Goal: Task Accomplishment & Management: Manage account settings

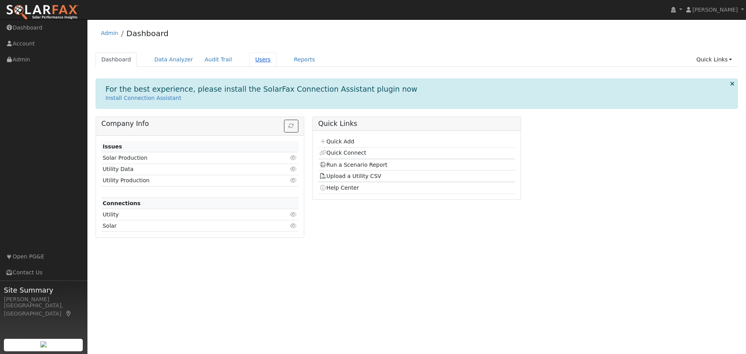
click at [249, 61] on link "Users" at bounding box center [262, 59] width 27 height 14
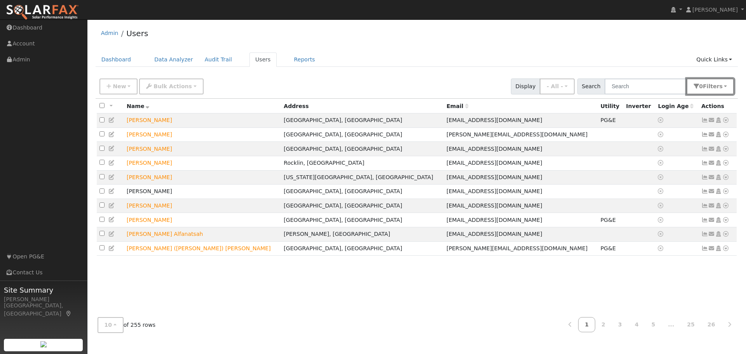
click at [720, 86] on span "s" at bounding box center [720, 86] width 3 height 6
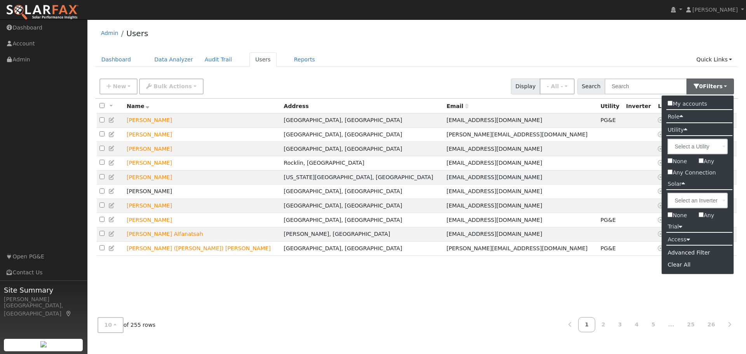
click at [669, 172] on input "Any Connection" at bounding box center [669, 171] width 5 height 5
checkbox input "true"
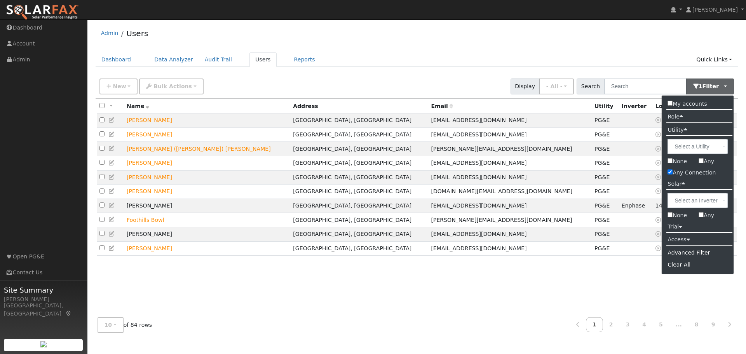
click at [539, 277] on div "All None All on page None on page Name Address Email Utility Inverter Login Age…" at bounding box center [417, 205] width 642 height 212
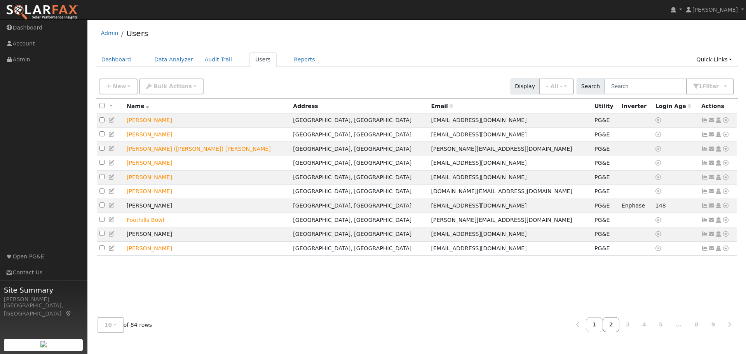
click at [616, 326] on link "2" at bounding box center [610, 324] width 17 height 15
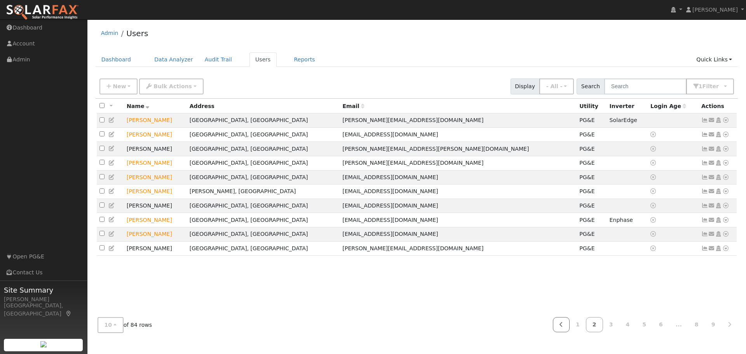
click at [569, 327] on link at bounding box center [561, 324] width 17 height 15
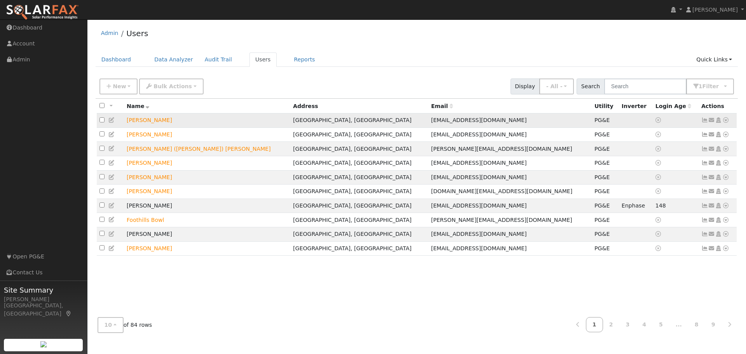
click at [726, 121] on icon at bounding box center [725, 119] width 7 height 5
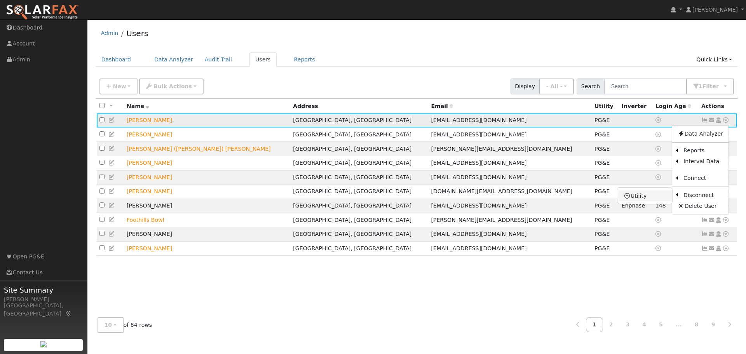
click at [654, 198] on link "Utility" at bounding box center [645, 195] width 54 height 11
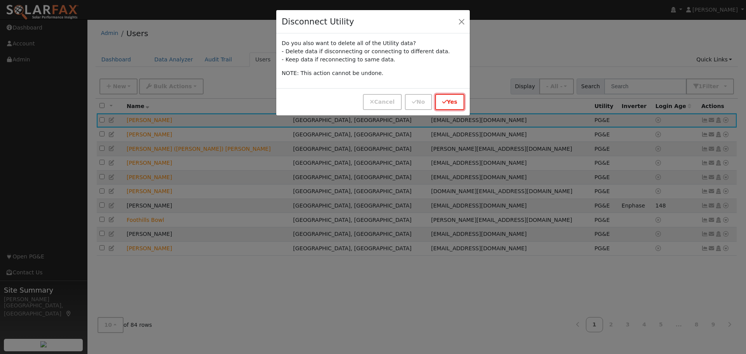
click at [452, 104] on button "Yes" at bounding box center [449, 102] width 29 height 16
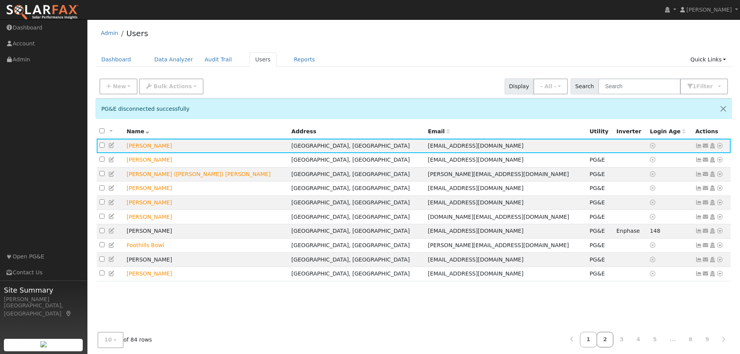
click at [612, 342] on link "2" at bounding box center [605, 339] width 17 height 15
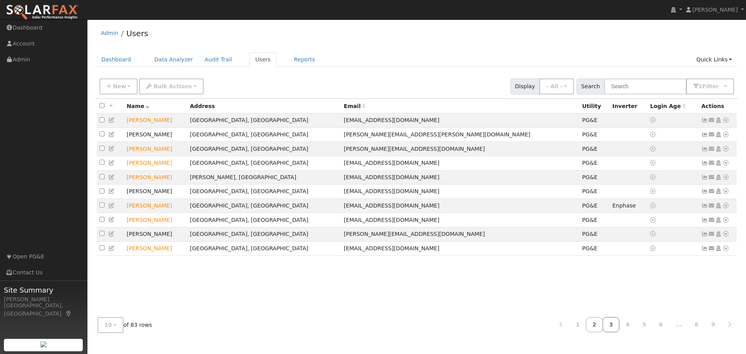
click at [619, 324] on link "3" at bounding box center [610, 324] width 17 height 15
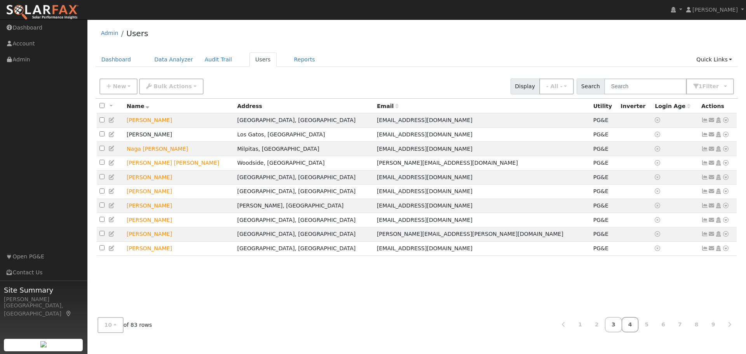
click at [631, 326] on link "4" at bounding box center [629, 324] width 17 height 15
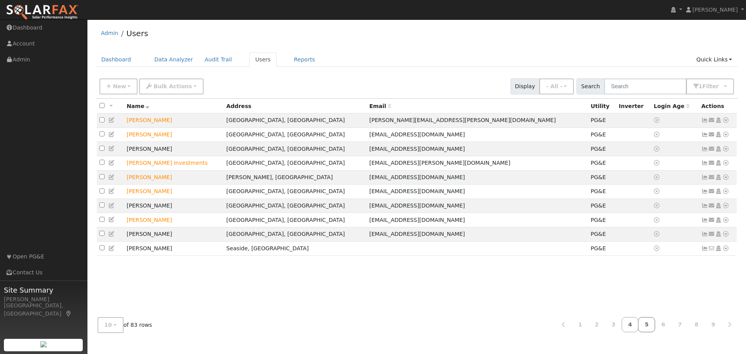
click at [647, 322] on link "5" at bounding box center [646, 324] width 17 height 15
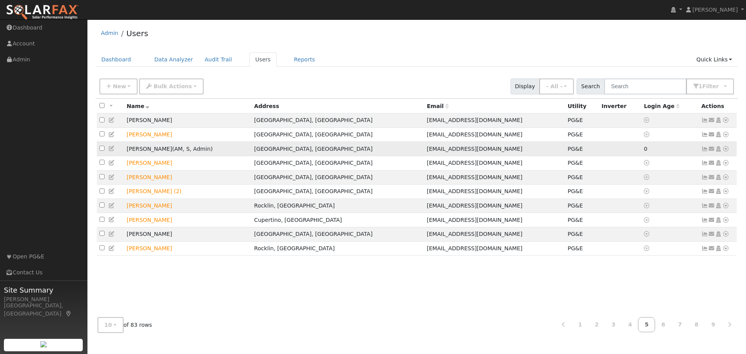
click at [726, 151] on icon at bounding box center [725, 148] width 7 height 5
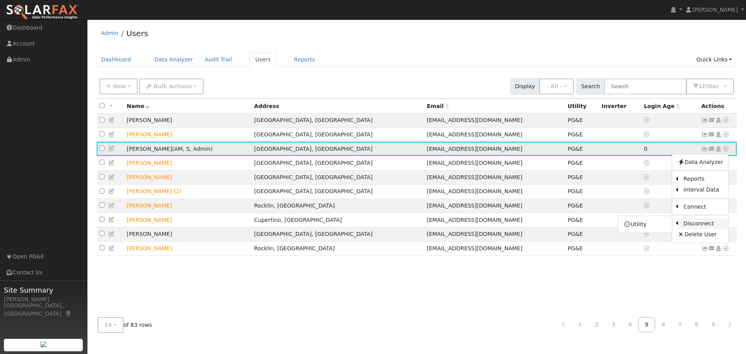
click at [702, 225] on link "Disconnect" at bounding box center [703, 223] width 50 height 11
click at [727, 150] on icon at bounding box center [725, 148] width 7 height 5
click at [640, 228] on link "Utility" at bounding box center [645, 224] width 54 height 11
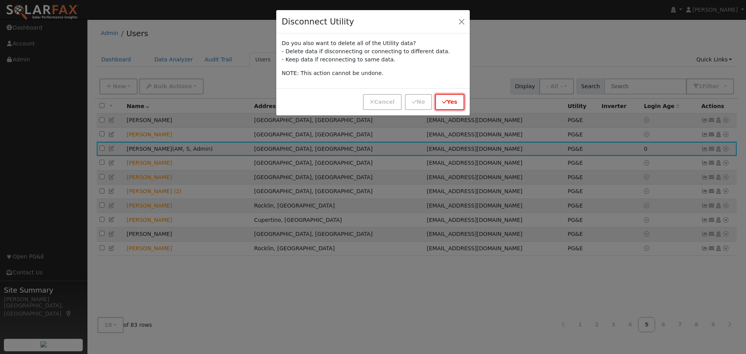
click at [452, 101] on button "Yes" at bounding box center [449, 102] width 29 height 16
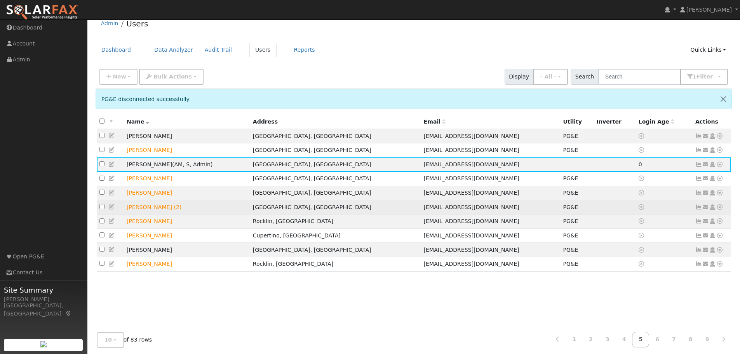
scroll to position [14, 0]
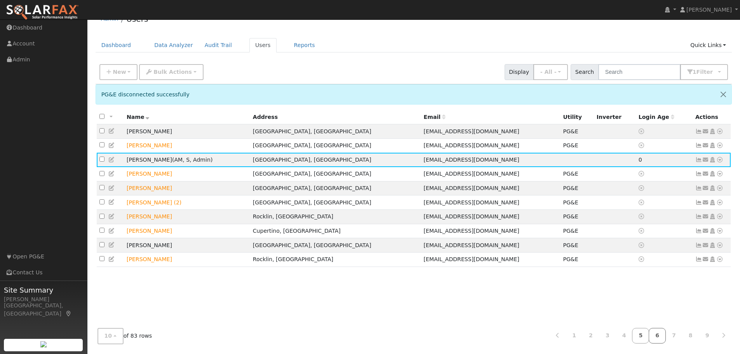
click at [658, 334] on link "6" at bounding box center [657, 335] width 17 height 15
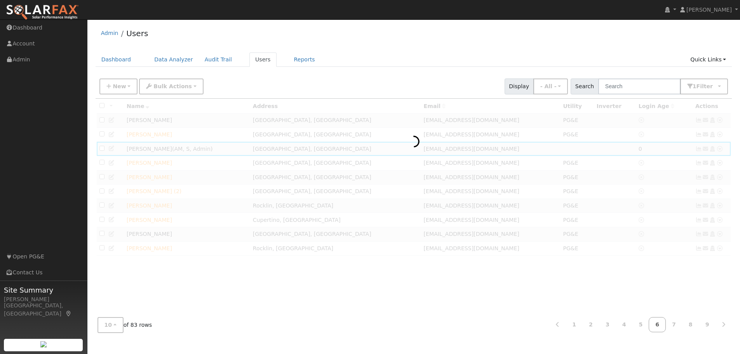
scroll to position [0, 0]
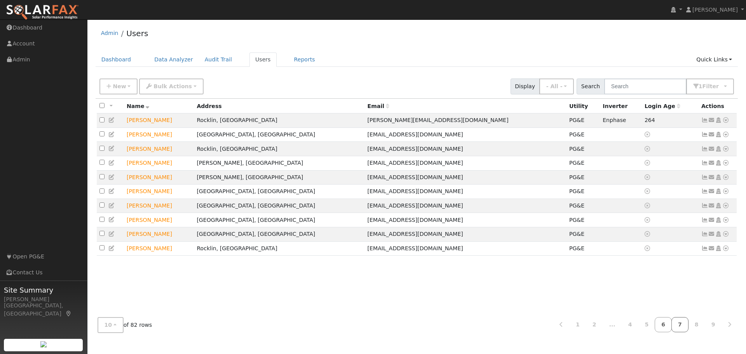
click at [679, 326] on link "7" at bounding box center [679, 324] width 17 height 15
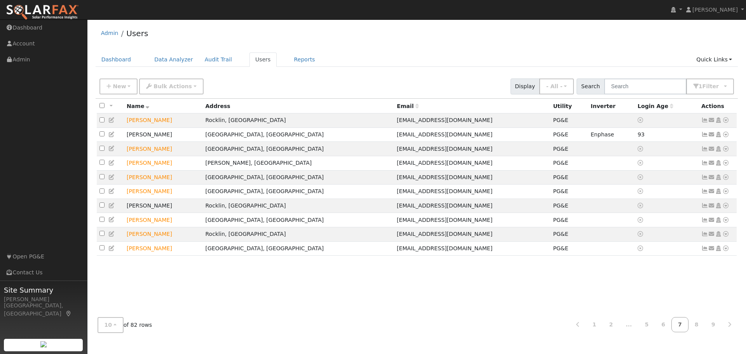
click at [244, 309] on div "All None All on page None on page Name Address Email Utility Inverter Login Age…" at bounding box center [417, 205] width 642 height 212
click at [326, 299] on div "All None All on page None on page Name Address Email Utility Inverter Login Age…" at bounding box center [417, 205] width 642 height 212
click at [600, 324] on link "1" at bounding box center [594, 324] width 17 height 15
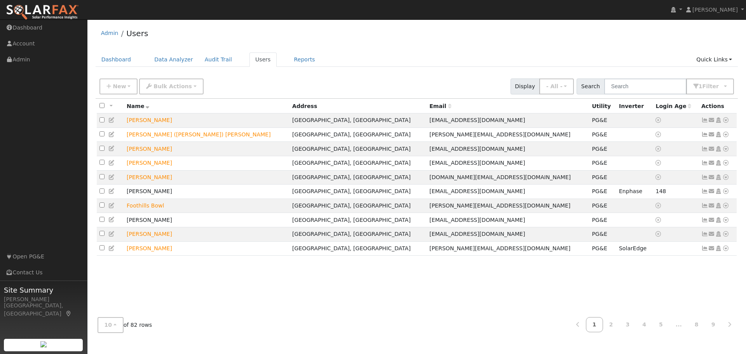
click at [602, 321] on link "1" at bounding box center [594, 324] width 17 height 15
click at [727, 122] on icon at bounding box center [725, 119] width 7 height 5
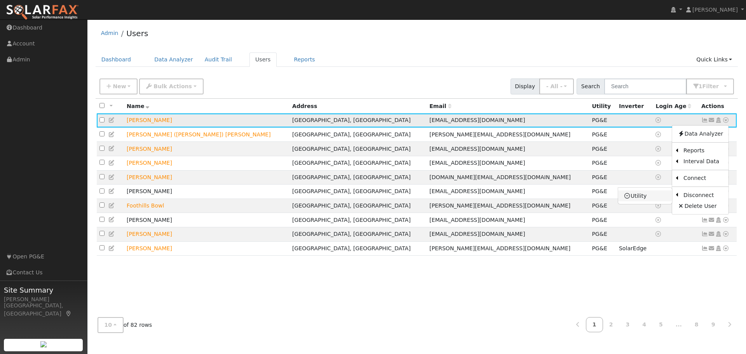
click at [646, 197] on link "Utility" at bounding box center [645, 195] width 54 height 11
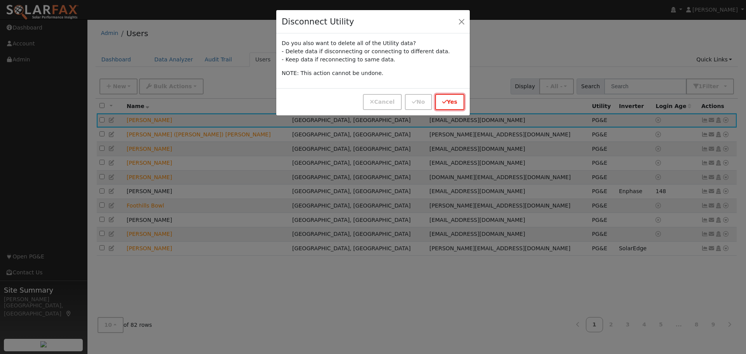
click at [446, 101] on icon "button" at bounding box center [444, 101] width 5 height 5
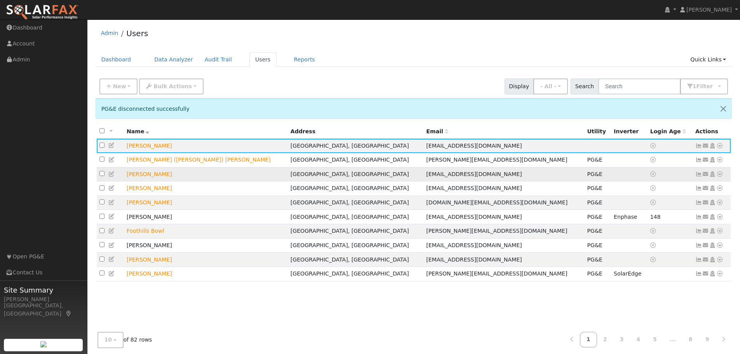
click at [718, 173] on link at bounding box center [719, 174] width 7 height 8
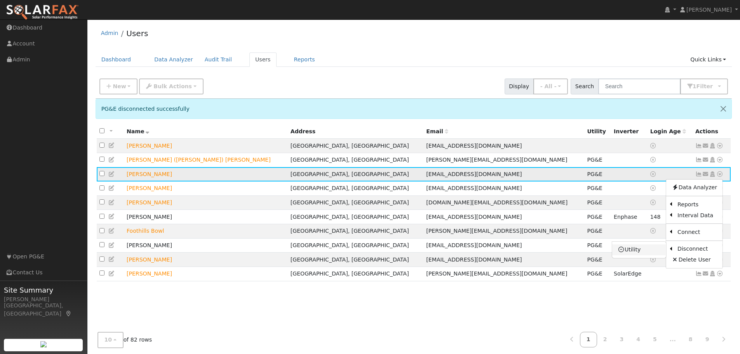
click at [650, 252] on link "Utility" at bounding box center [639, 249] width 54 height 11
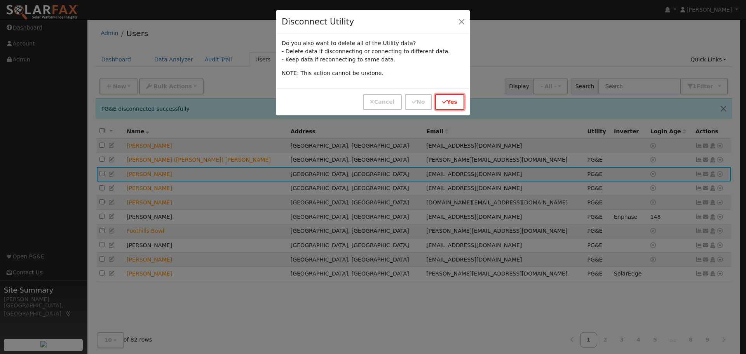
click at [449, 101] on button "Yes" at bounding box center [449, 102] width 29 height 16
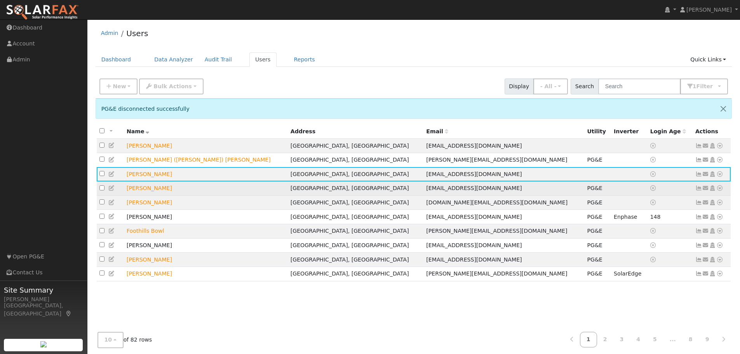
click at [718, 191] on icon at bounding box center [719, 187] width 7 height 5
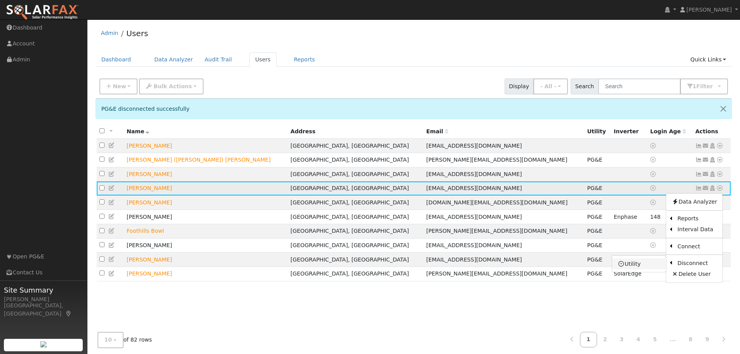
click at [636, 266] on link "Utility" at bounding box center [639, 263] width 54 height 11
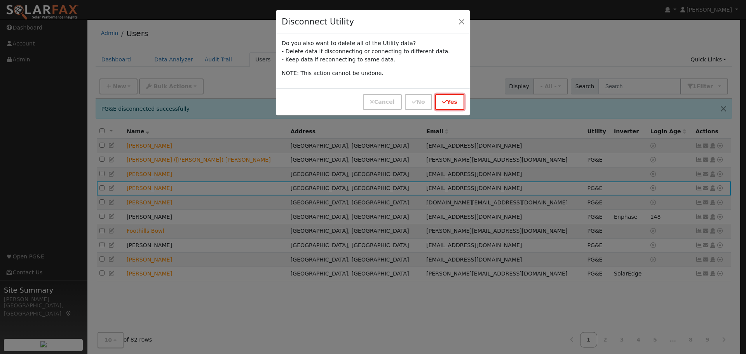
click at [453, 100] on button "Yes" at bounding box center [449, 102] width 29 height 16
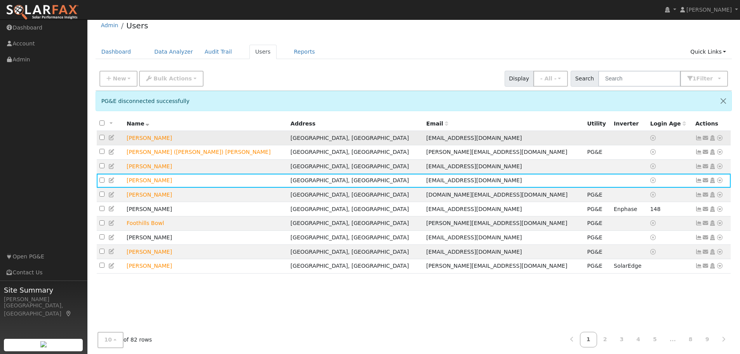
scroll to position [14, 0]
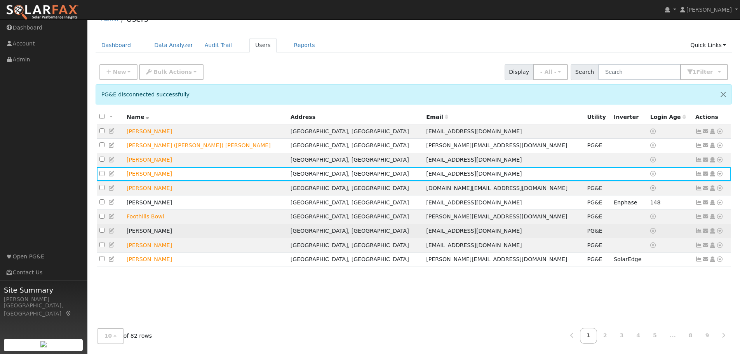
click at [720, 233] on icon at bounding box center [719, 230] width 7 height 5
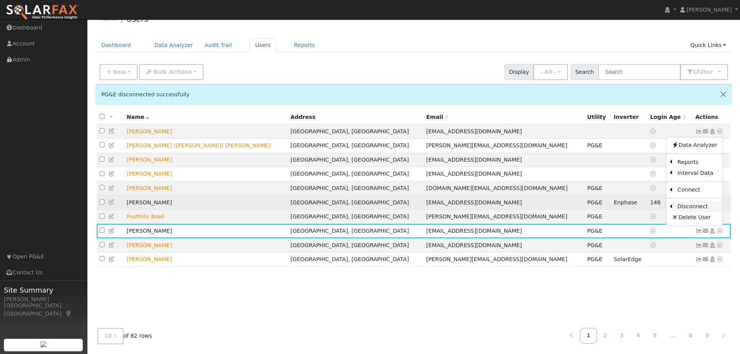
drag, startPoint x: 713, startPoint y: 210, endPoint x: 705, endPoint y: 209, distance: 8.7
click at [713, 210] on link "Disconnect" at bounding box center [697, 206] width 50 height 11
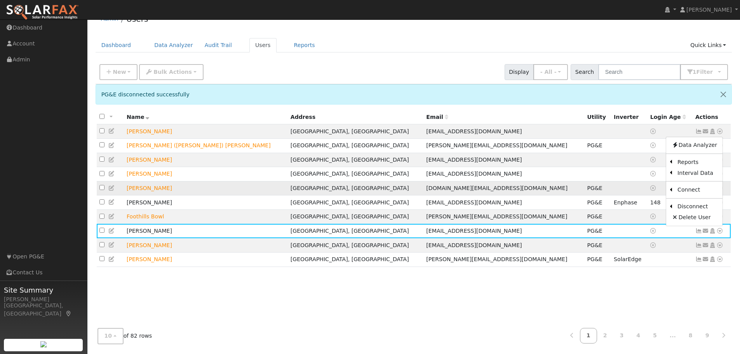
scroll to position [0, 0]
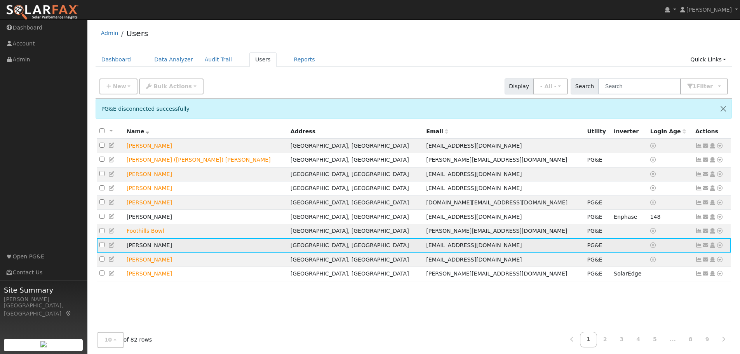
click at [721, 248] on icon at bounding box center [719, 244] width 7 height 5
click at [647, 223] on link "Utility" at bounding box center [639, 221] width 54 height 11
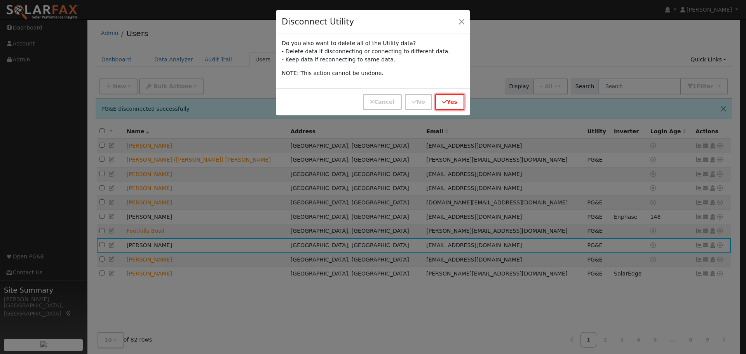
click at [454, 103] on button "Yes" at bounding box center [449, 102] width 29 height 16
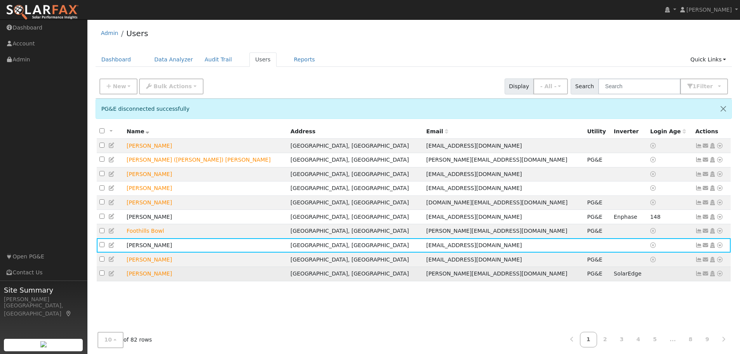
scroll to position [14, 0]
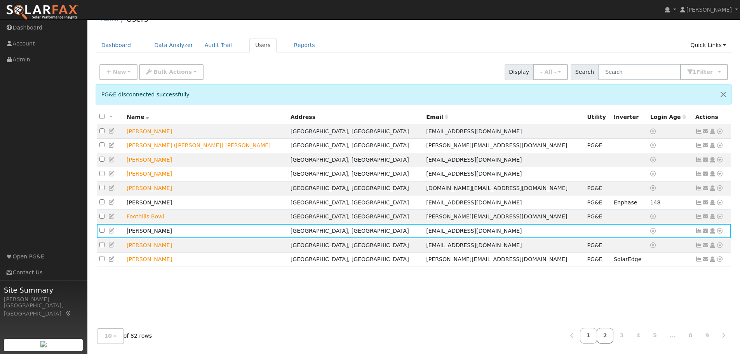
click at [613, 337] on link "2" at bounding box center [605, 335] width 17 height 15
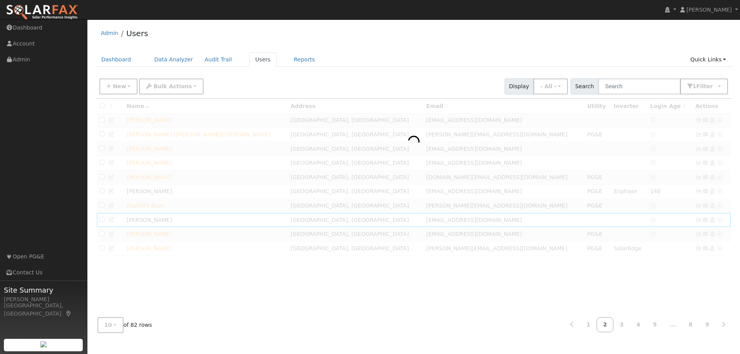
scroll to position [0, 0]
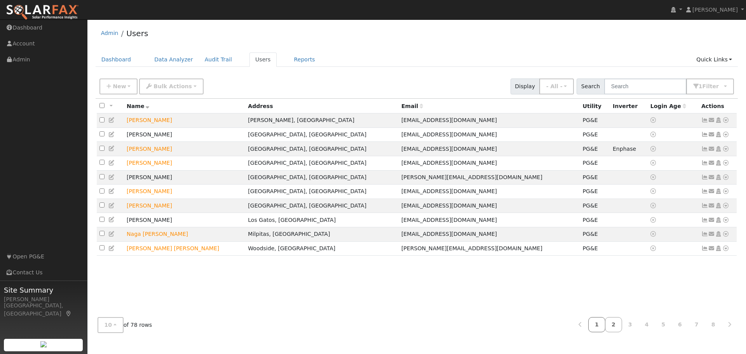
click at [605, 325] on link "1" at bounding box center [596, 324] width 17 height 15
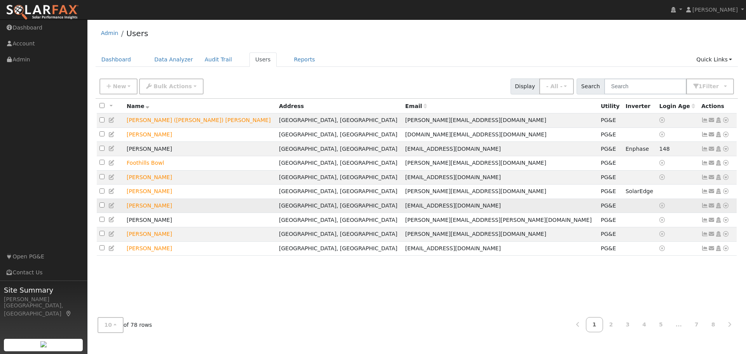
click at [725, 208] on icon at bounding box center [725, 205] width 7 height 5
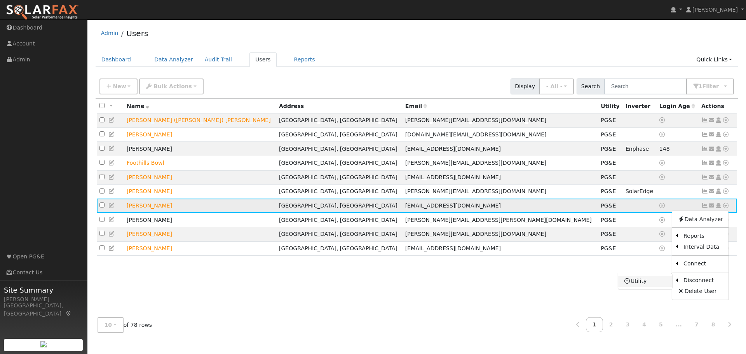
click at [637, 284] on link "Utility" at bounding box center [645, 281] width 54 height 11
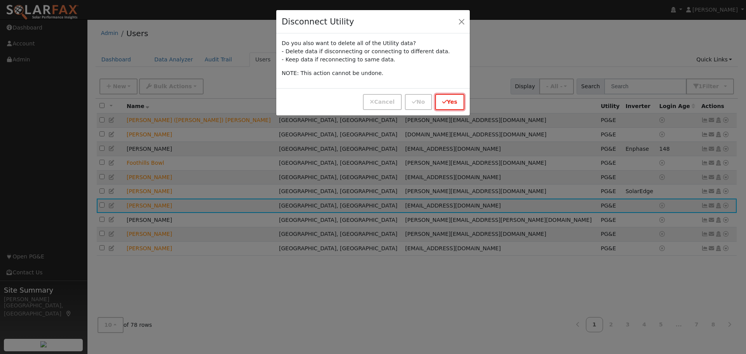
click at [442, 104] on button "Yes" at bounding box center [449, 102] width 29 height 16
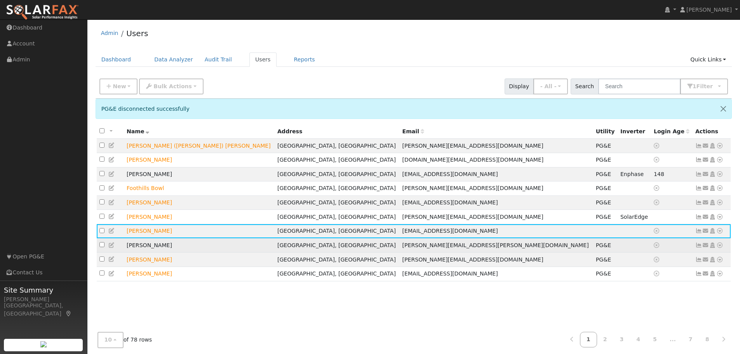
click at [722, 248] on icon at bounding box center [719, 244] width 7 height 5
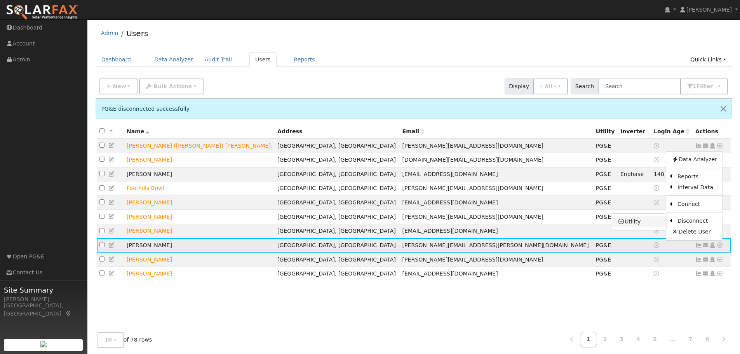
click at [628, 224] on link "Utility" at bounding box center [639, 221] width 54 height 11
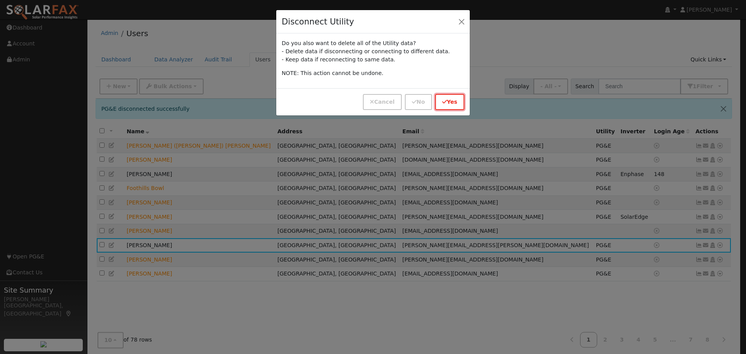
click at [462, 104] on button "Yes" at bounding box center [449, 102] width 29 height 16
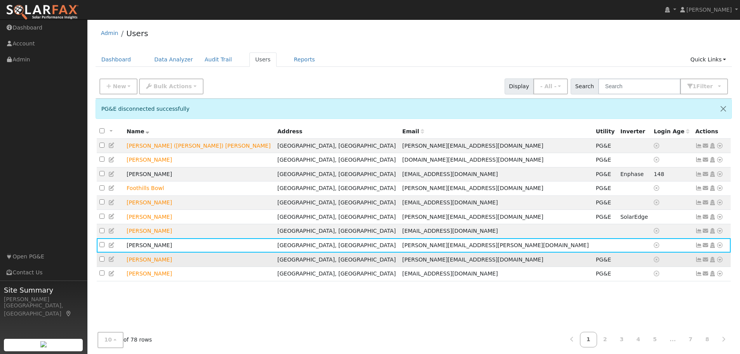
click at [721, 262] on icon at bounding box center [719, 259] width 7 height 5
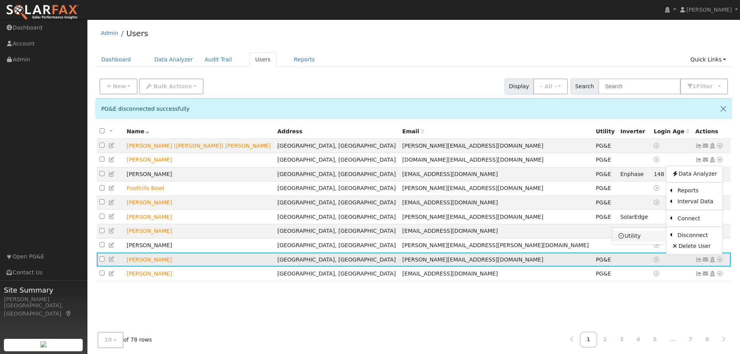
click at [638, 241] on link "Utility" at bounding box center [639, 235] width 54 height 11
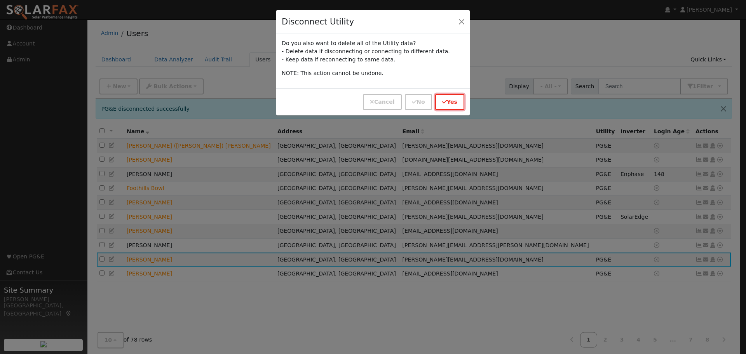
click at [447, 108] on button "Yes" at bounding box center [449, 102] width 29 height 16
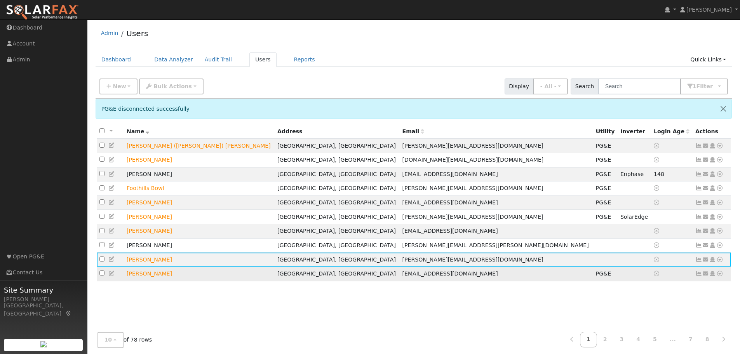
click at [722, 276] on icon at bounding box center [719, 273] width 7 height 5
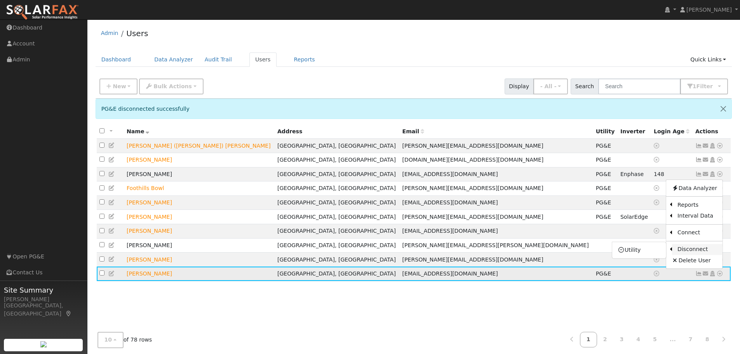
click at [705, 255] on link "Disconnect" at bounding box center [697, 249] width 50 height 11
click at [720, 276] on icon at bounding box center [719, 273] width 7 height 5
click at [642, 254] on link "Utility" at bounding box center [639, 250] width 54 height 11
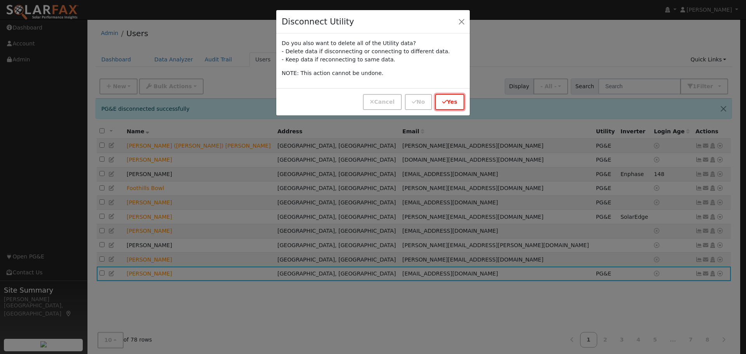
click at [448, 103] on button "Yes" at bounding box center [449, 102] width 29 height 16
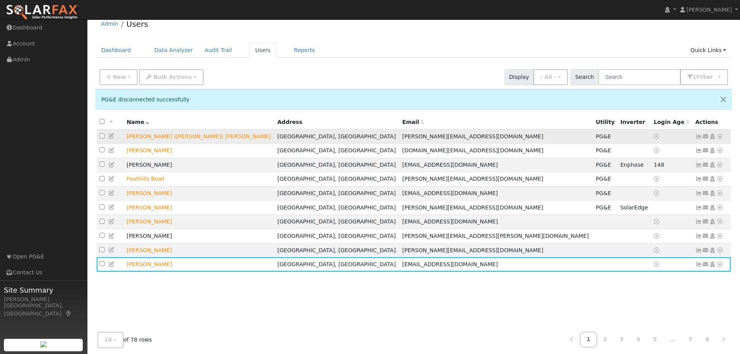
scroll to position [14, 0]
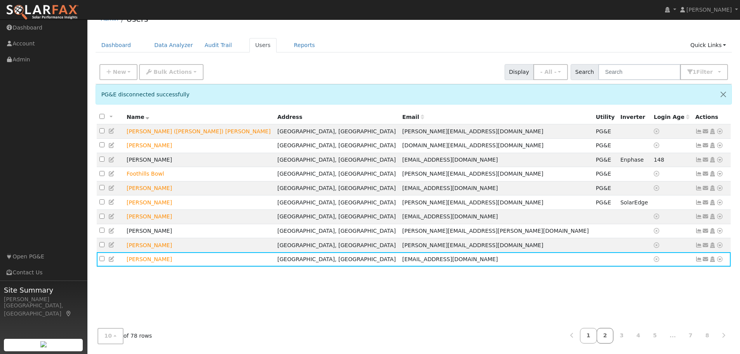
click at [614, 334] on link "2" at bounding box center [605, 335] width 17 height 15
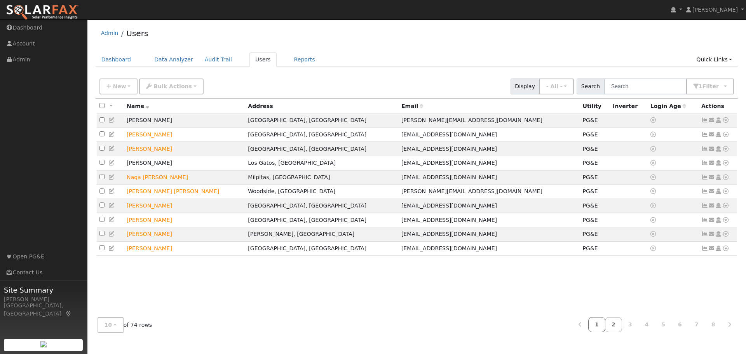
click at [605, 327] on link "1" at bounding box center [596, 324] width 17 height 15
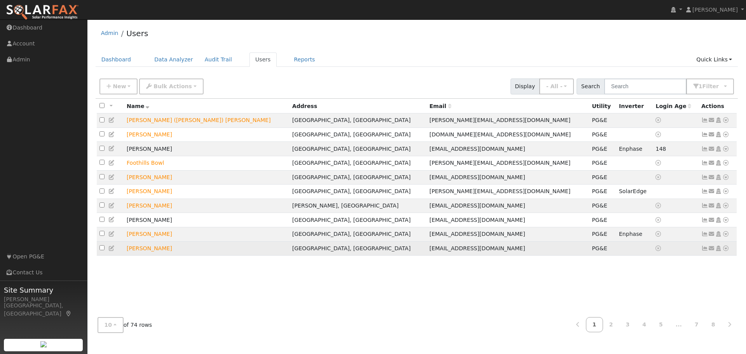
click at [725, 251] on icon at bounding box center [725, 247] width 7 height 5
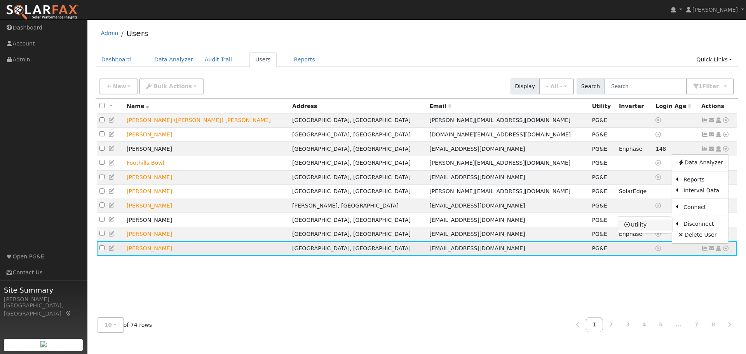
click at [644, 230] on link "Utility" at bounding box center [645, 224] width 54 height 11
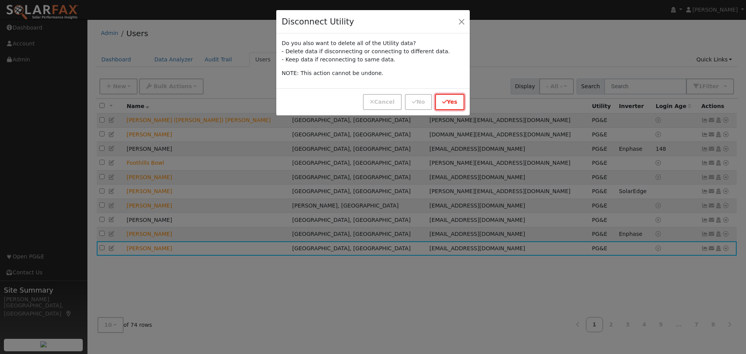
click at [439, 97] on button "Yes" at bounding box center [449, 102] width 29 height 16
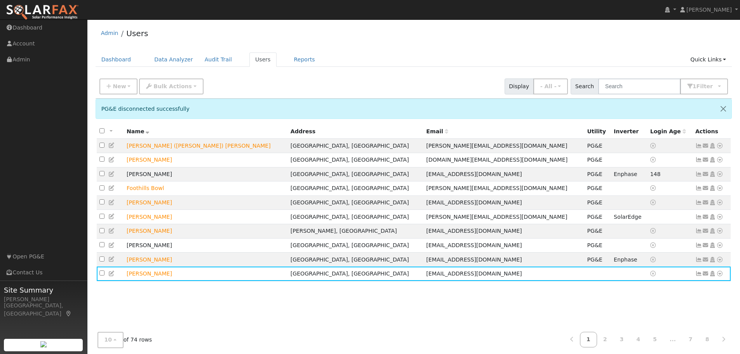
click at [611, 339] on link "2" at bounding box center [605, 339] width 17 height 15
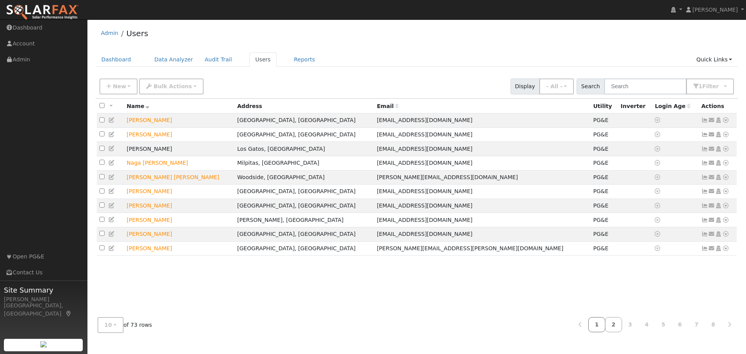
click at [602, 326] on link "1" at bounding box center [596, 324] width 17 height 15
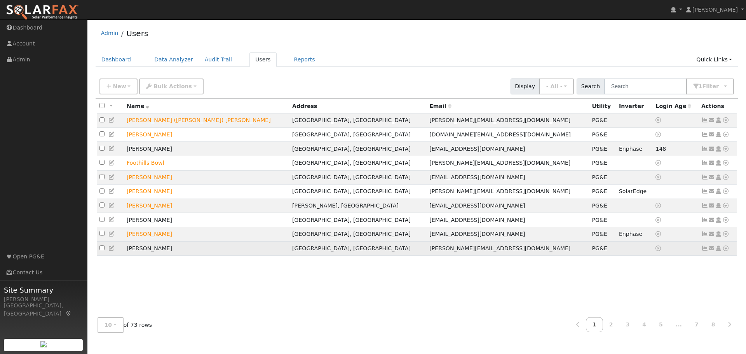
click at [726, 251] on icon at bounding box center [725, 247] width 7 height 5
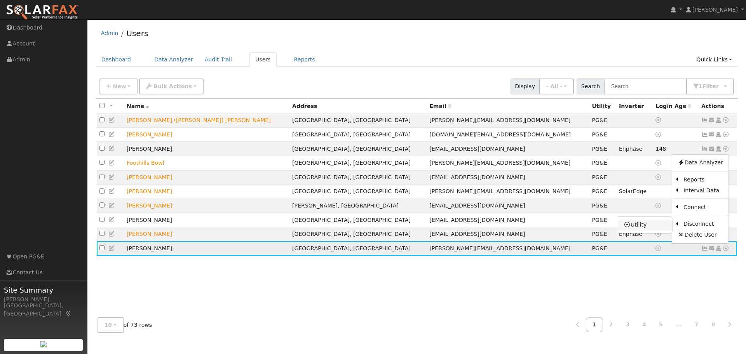
click at [638, 230] on link "Utility" at bounding box center [645, 224] width 54 height 11
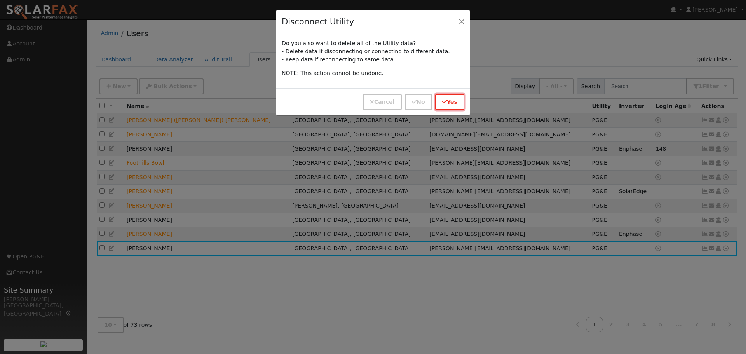
click at [454, 100] on button "Yes" at bounding box center [449, 102] width 29 height 16
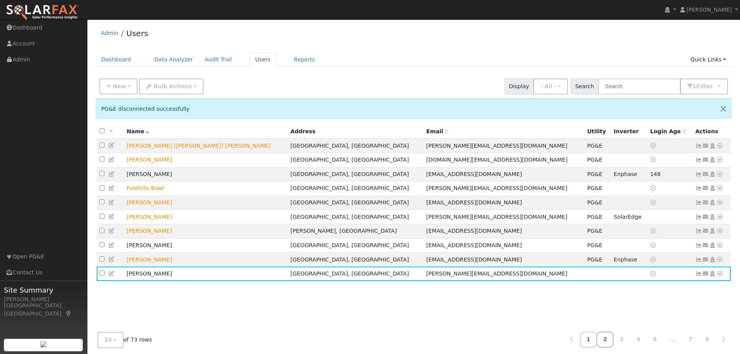
click at [608, 337] on link "2" at bounding box center [605, 339] width 17 height 15
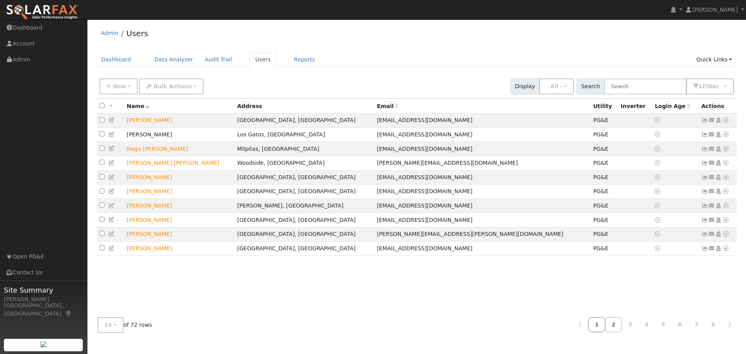
click at [602, 324] on link "1" at bounding box center [596, 324] width 17 height 15
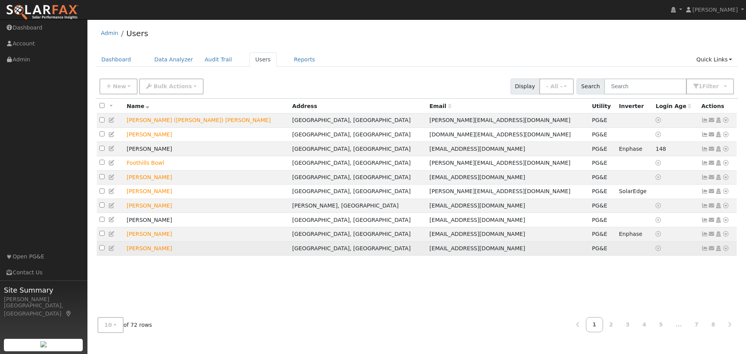
click at [727, 251] on icon at bounding box center [725, 247] width 7 height 5
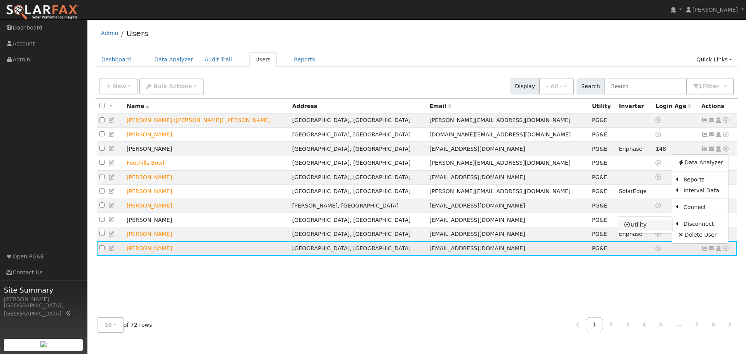
click at [649, 230] on link "Utility" at bounding box center [645, 224] width 54 height 11
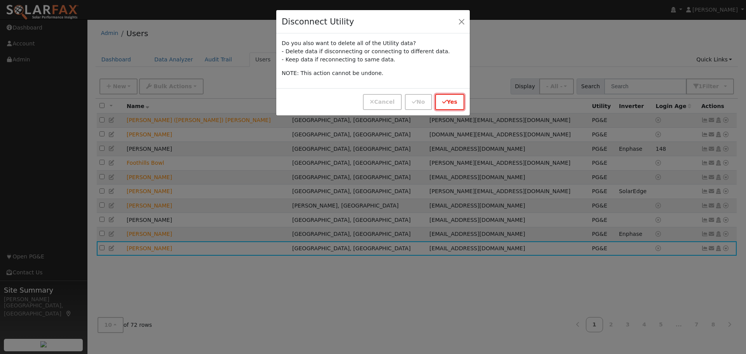
click at [453, 102] on button "Yes" at bounding box center [449, 102] width 29 height 16
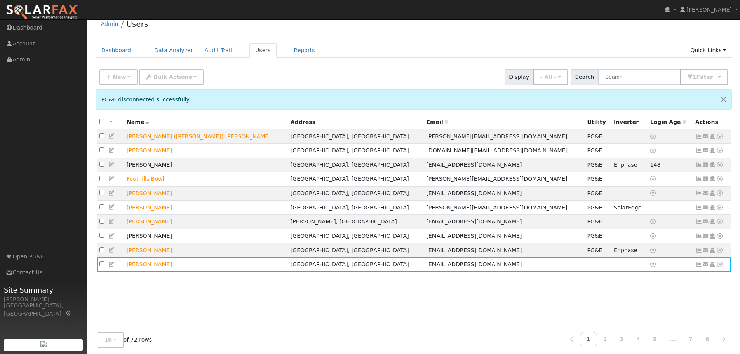
scroll to position [14, 0]
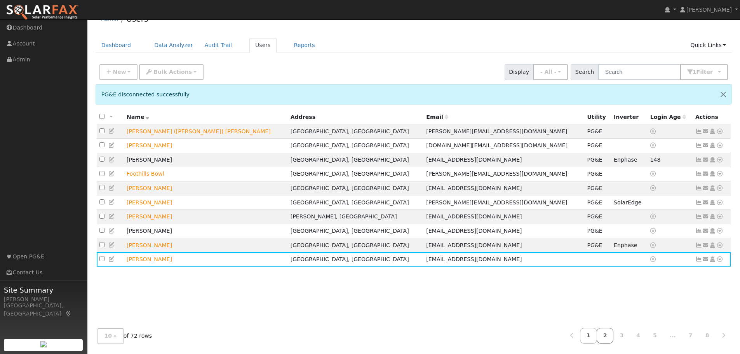
click at [612, 337] on link "2" at bounding box center [605, 335] width 17 height 15
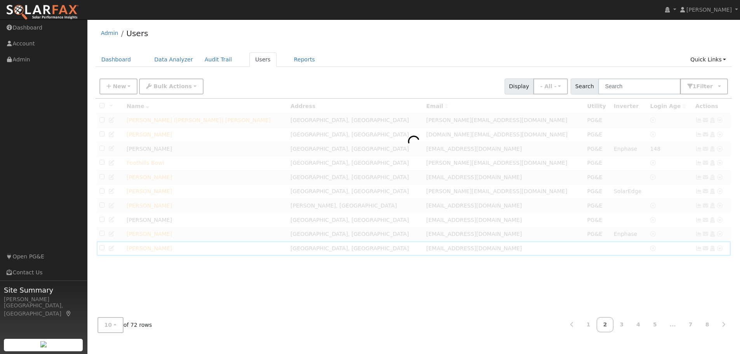
scroll to position [0, 0]
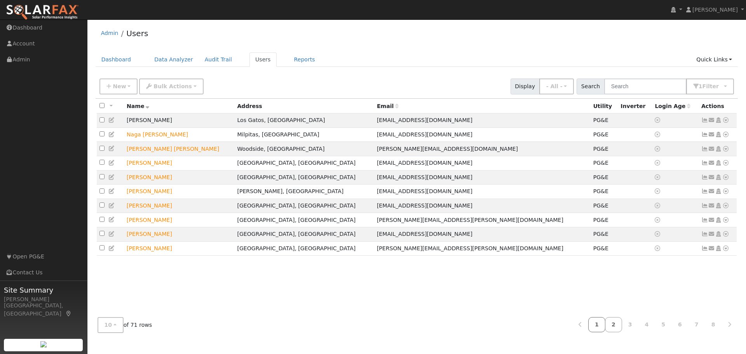
click at [603, 327] on link "1" at bounding box center [596, 324] width 17 height 15
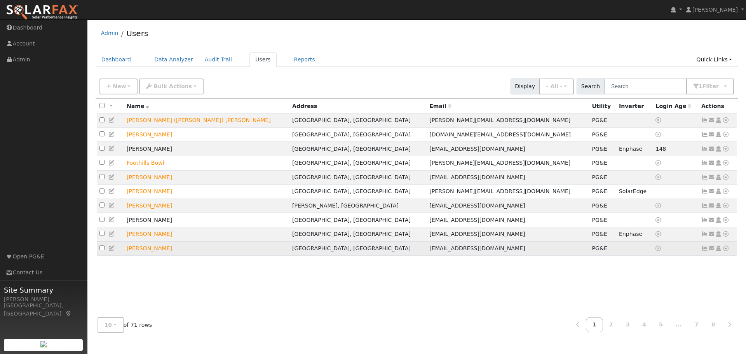
click at [727, 251] on icon at bounding box center [725, 247] width 7 height 5
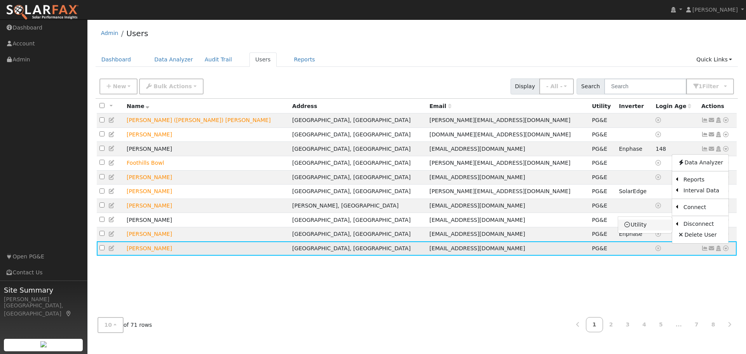
click at [637, 229] on link "Utility" at bounding box center [645, 224] width 54 height 11
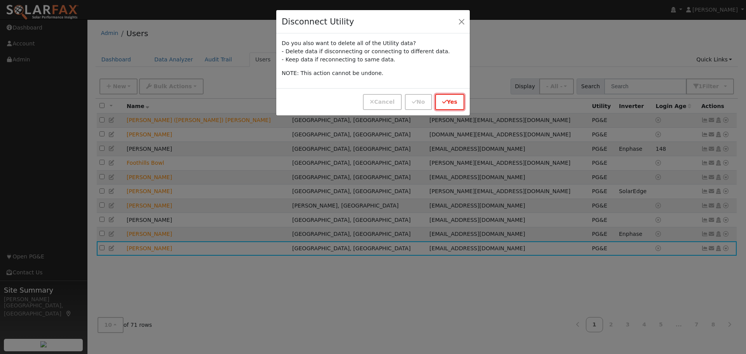
click at [453, 103] on button "Yes" at bounding box center [449, 102] width 29 height 16
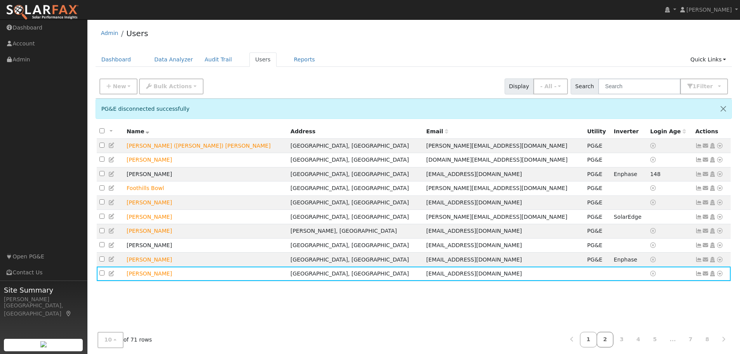
click at [608, 340] on link "2" at bounding box center [605, 339] width 17 height 15
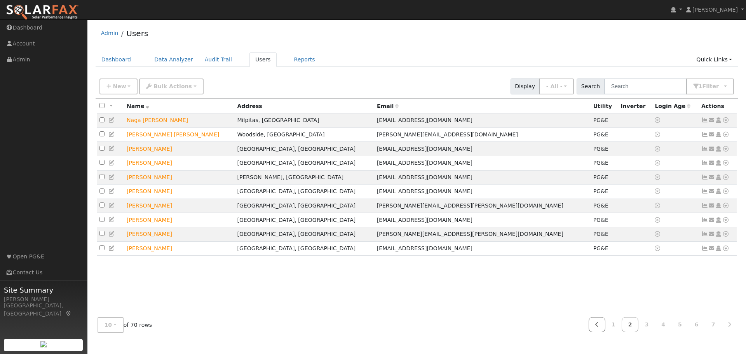
click at [605, 327] on link at bounding box center [596, 324] width 17 height 15
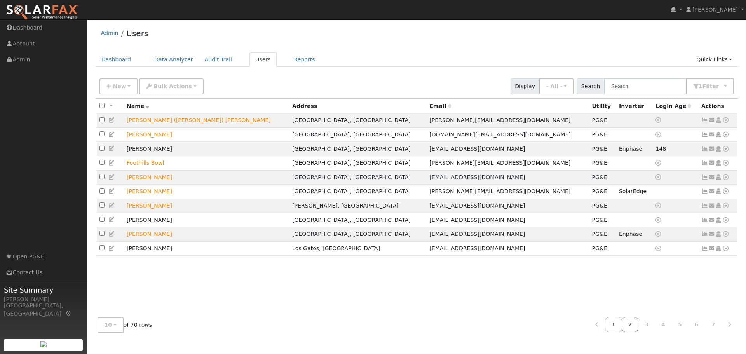
click at [633, 325] on link "2" at bounding box center [629, 324] width 17 height 15
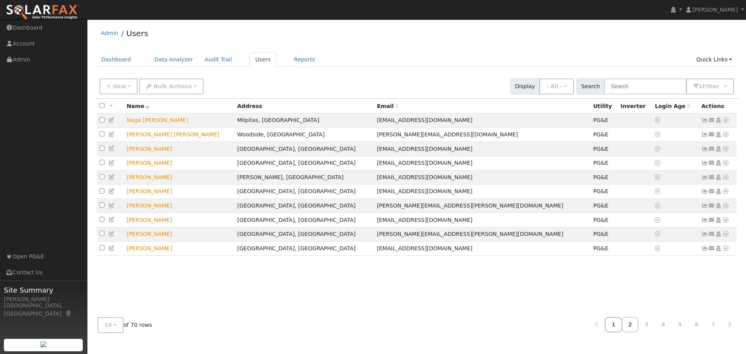
click at [619, 320] on link "1" at bounding box center [613, 324] width 17 height 15
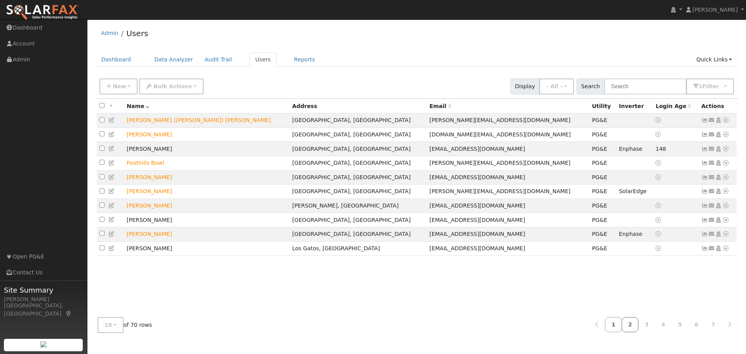
click at [636, 328] on link "2" at bounding box center [629, 324] width 17 height 15
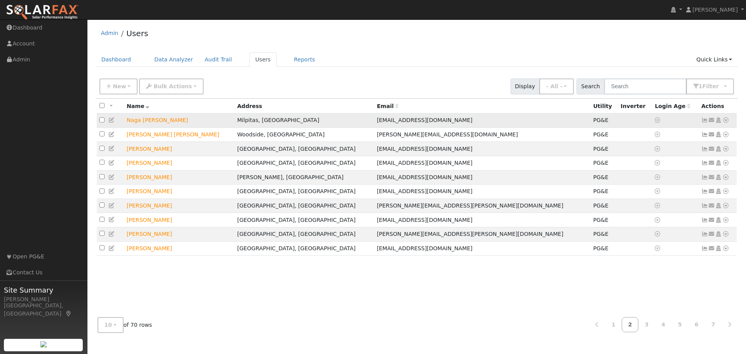
click at [725, 119] on icon at bounding box center [725, 119] width 7 height 5
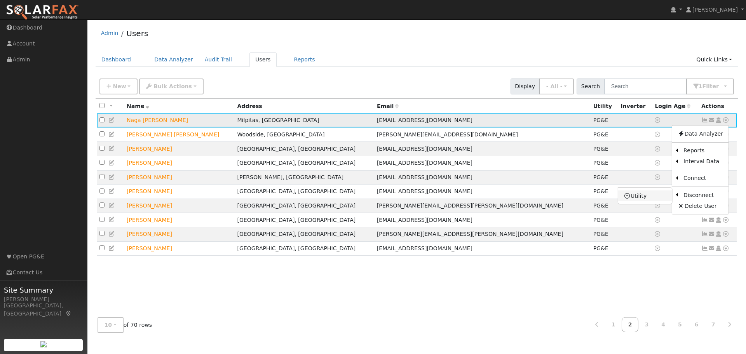
click at [643, 199] on link "Utility" at bounding box center [645, 195] width 54 height 11
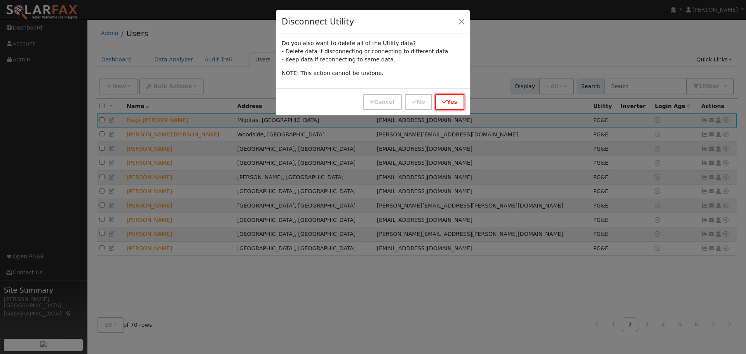
drag, startPoint x: 453, startPoint y: 99, endPoint x: 470, endPoint y: 112, distance: 21.4
click at [454, 100] on button "Yes" at bounding box center [449, 102] width 29 height 16
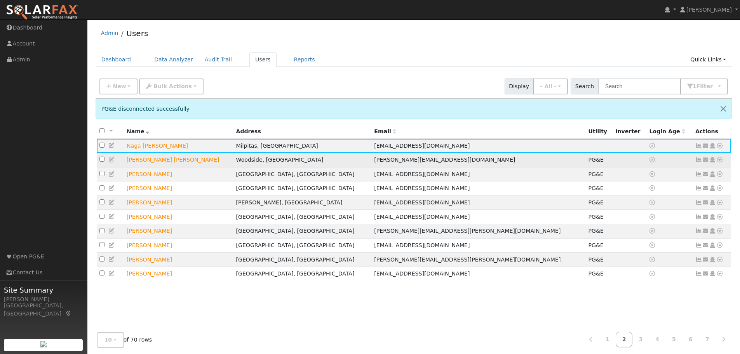
click at [719, 162] on icon at bounding box center [719, 159] width 7 height 5
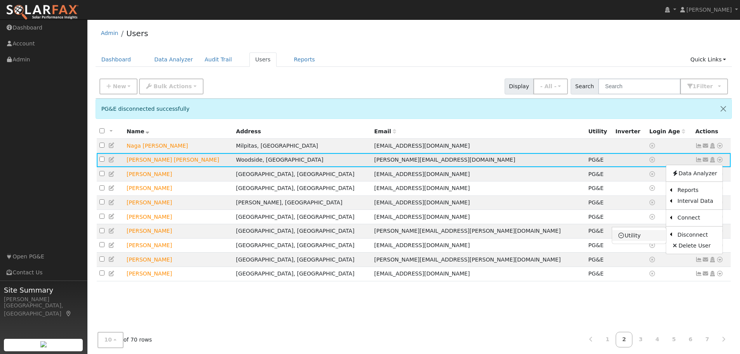
click at [647, 234] on link "Utility" at bounding box center [639, 235] width 54 height 11
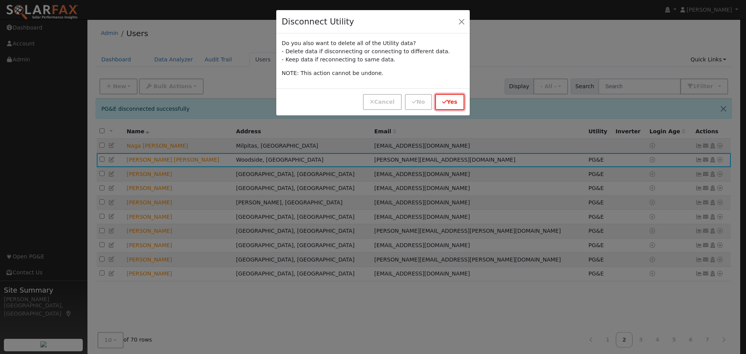
click at [454, 104] on button "Yes" at bounding box center [449, 102] width 29 height 16
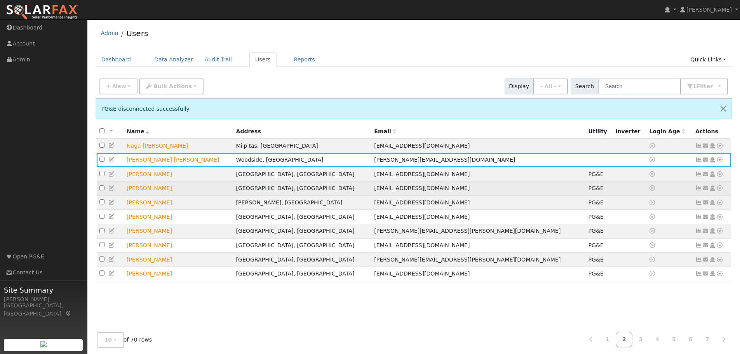
click at [721, 191] on icon at bounding box center [719, 187] width 7 height 5
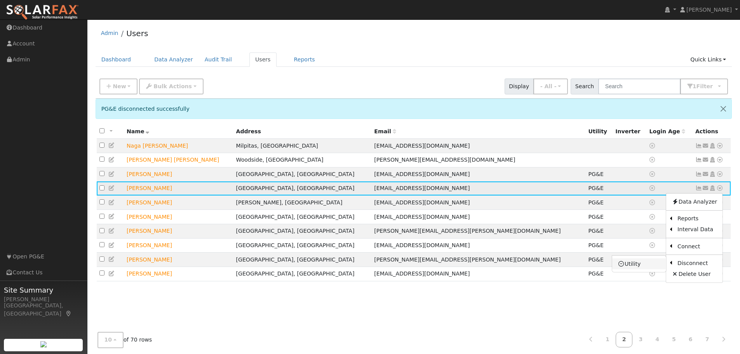
click at [645, 269] on link "Utility" at bounding box center [639, 263] width 54 height 11
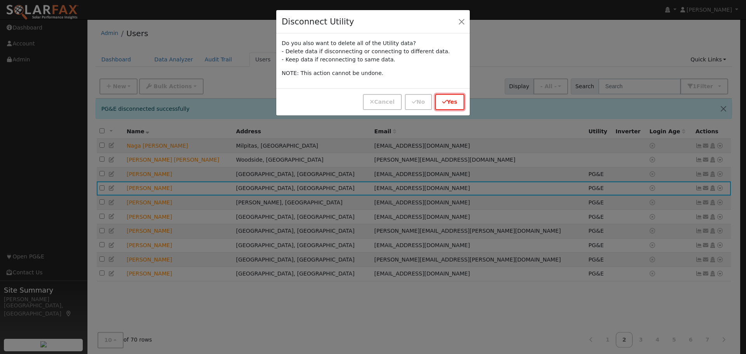
click at [448, 97] on button "Yes" at bounding box center [449, 102] width 29 height 16
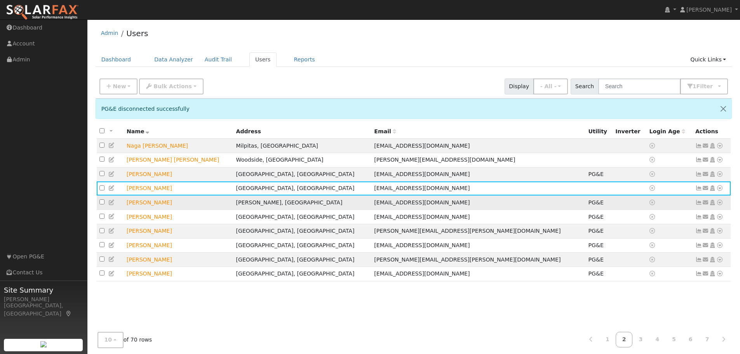
click at [720, 202] on link at bounding box center [719, 202] width 7 height 8
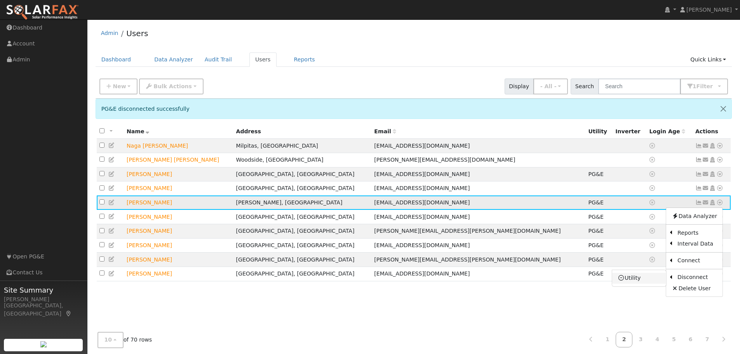
click at [644, 284] on link "Utility" at bounding box center [639, 278] width 54 height 11
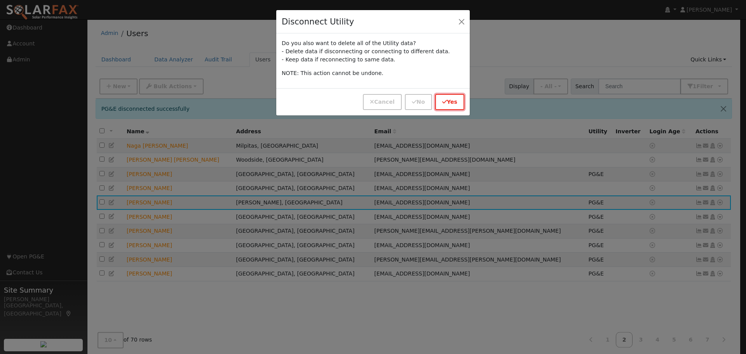
click at [451, 104] on button "Yes" at bounding box center [449, 102] width 29 height 16
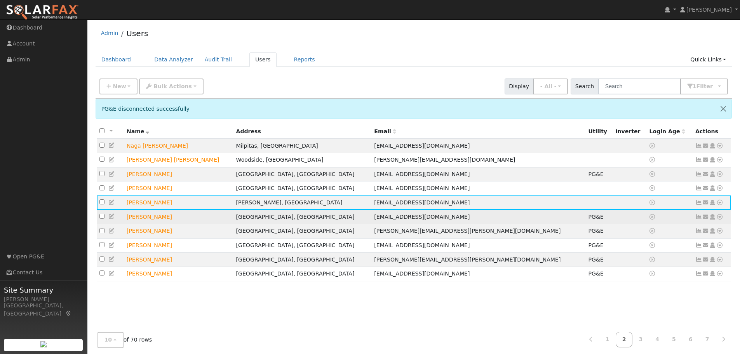
click at [718, 218] on icon at bounding box center [719, 216] width 7 height 5
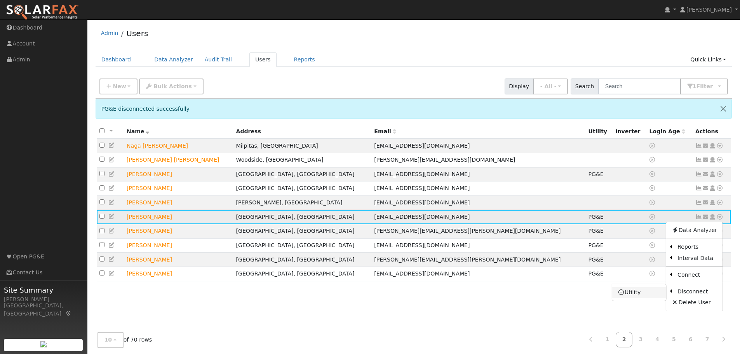
click at [645, 296] on link "Utility" at bounding box center [639, 292] width 54 height 11
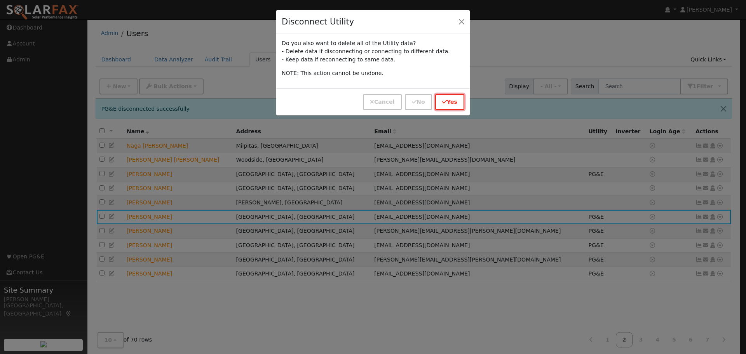
click at [456, 104] on button "Yes" at bounding box center [449, 102] width 29 height 16
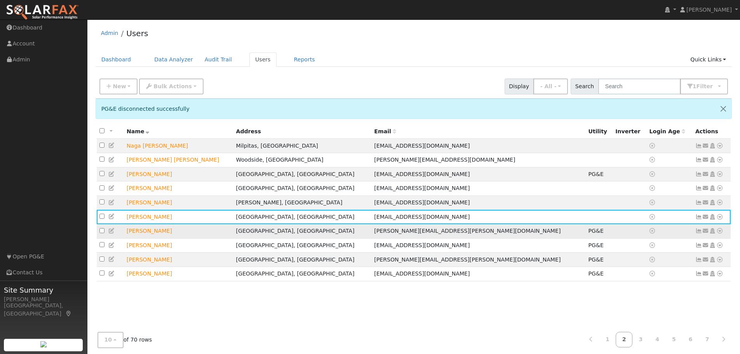
click at [720, 233] on icon at bounding box center [719, 230] width 7 height 5
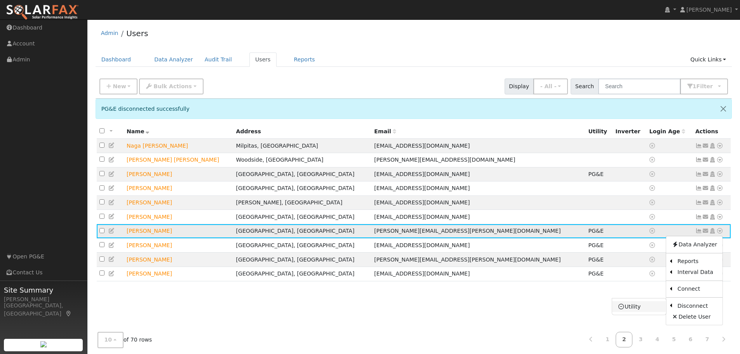
click at [644, 311] on link "Utility" at bounding box center [639, 306] width 54 height 11
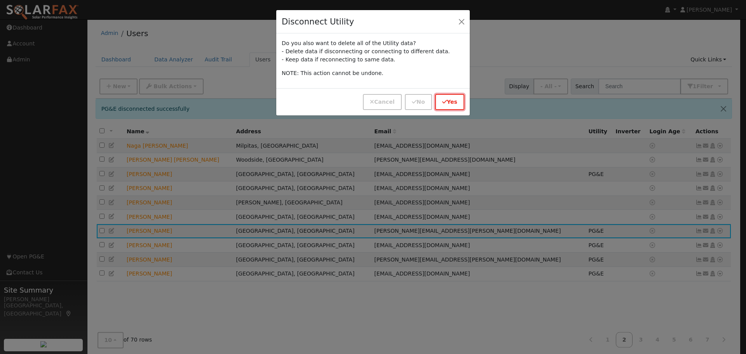
click at [444, 100] on icon "button" at bounding box center [444, 101] width 5 height 5
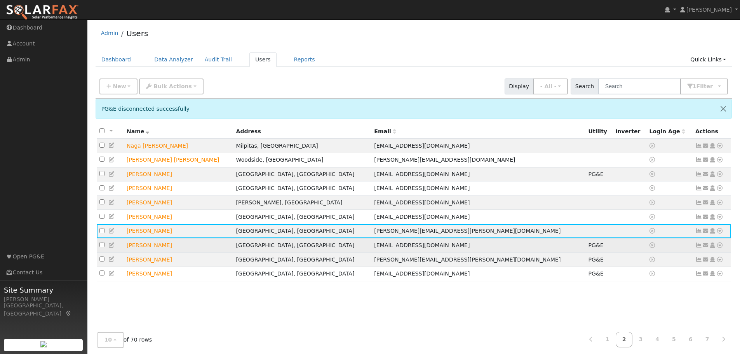
click at [718, 248] on icon at bounding box center [719, 244] width 7 height 5
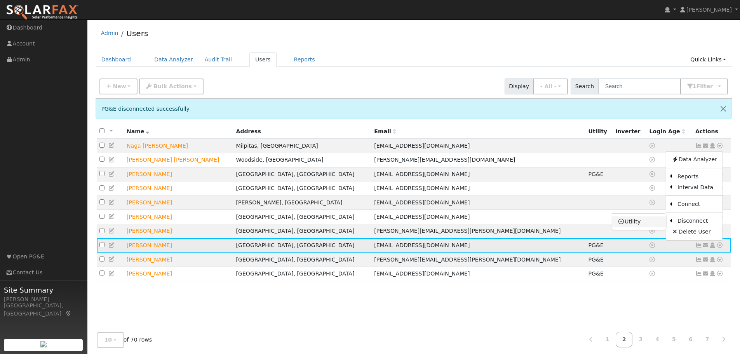
click at [642, 226] on link "Utility" at bounding box center [639, 221] width 54 height 11
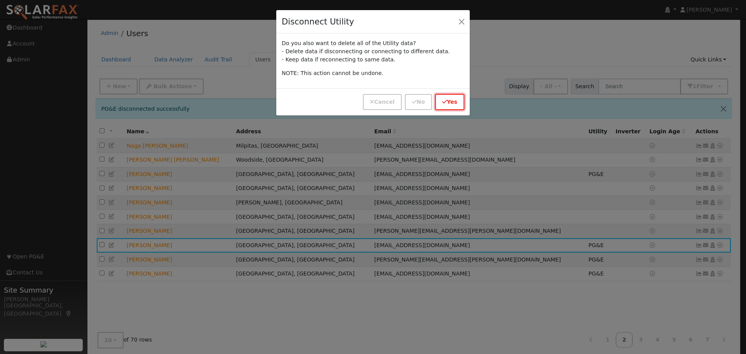
click at [450, 106] on button "Yes" at bounding box center [449, 102] width 29 height 16
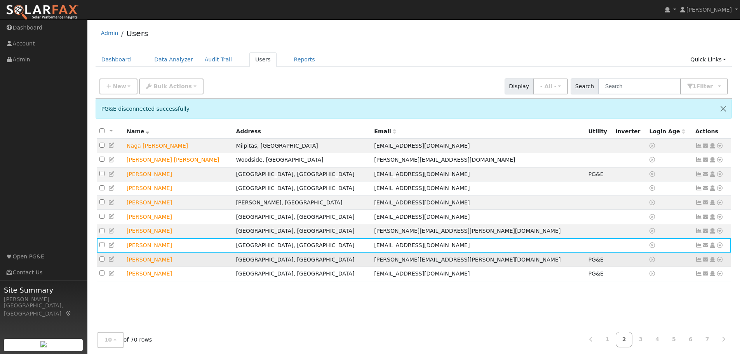
click at [718, 262] on icon at bounding box center [719, 259] width 7 height 5
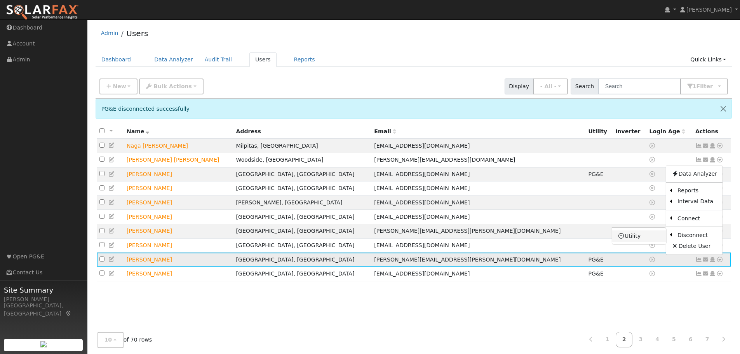
click at [637, 238] on link "Utility" at bounding box center [639, 235] width 54 height 11
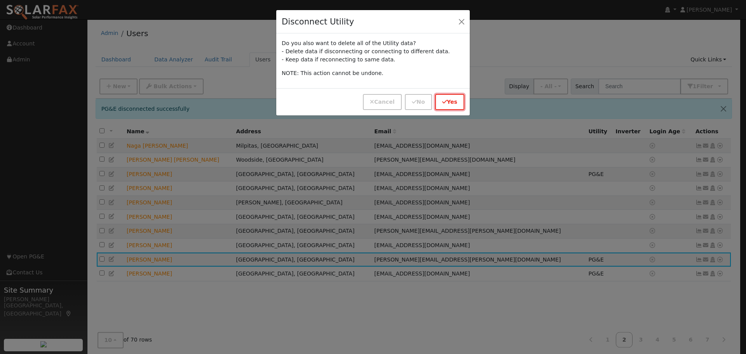
click at [445, 104] on icon "button" at bounding box center [444, 101] width 5 height 5
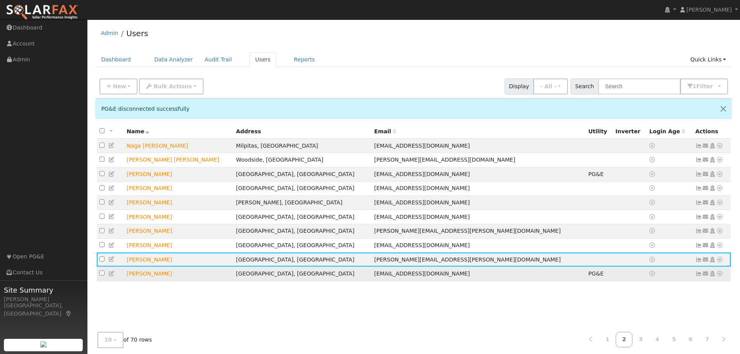
click at [718, 276] on icon at bounding box center [719, 273] width 7 height 5
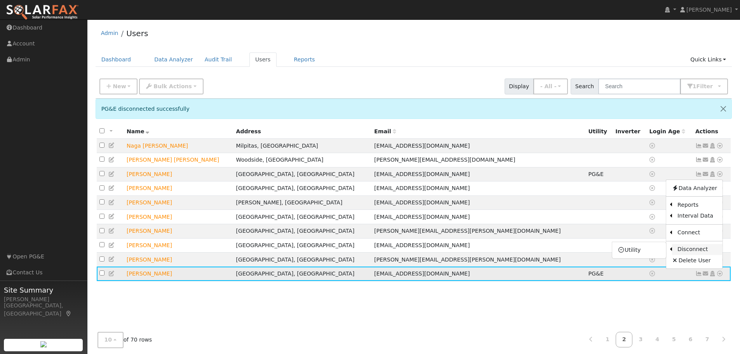
click at [686, 253] on link "Disconnect" at bounding box center [697, 249] width 50 height 11
click at [721, 276] on icon at bounding box center [719, 273] width 7 height 5
click at [640, 254] on link "Utility" at bounding box center [639, 250] width 54 height 11
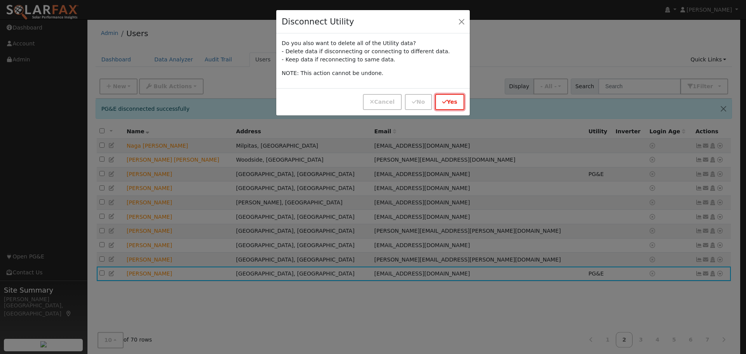
click at [447, 100] on icon "button" at bounding box center [444, 101] width 5 height 5
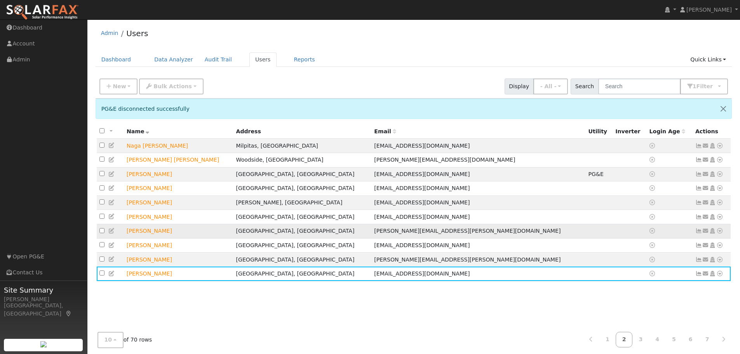
scroll to position [14, 0]
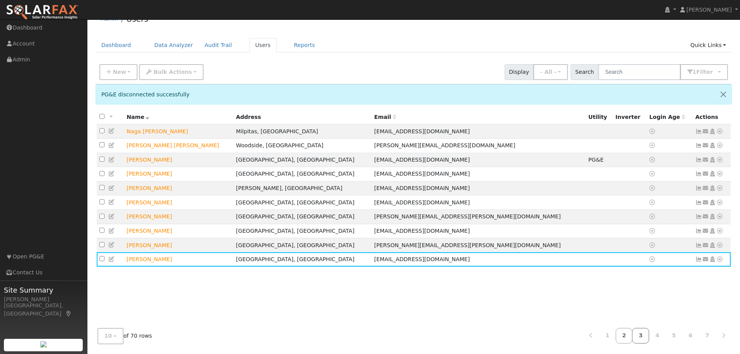
click at [647, 336] on link "3" at bounding box center [640, 335] width 17 height 15
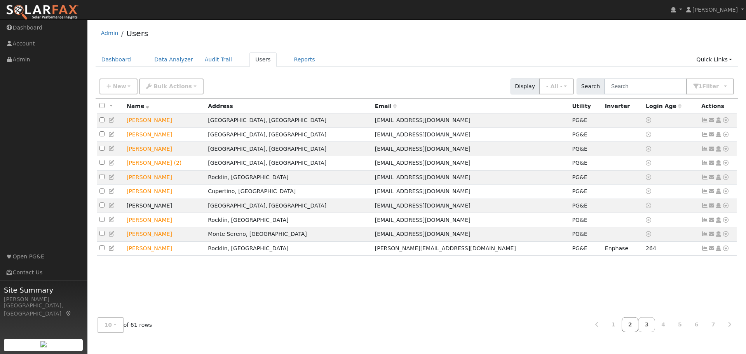
click at [637, 318] on link "2" at bounding box center [629, 324] width 17 height 15
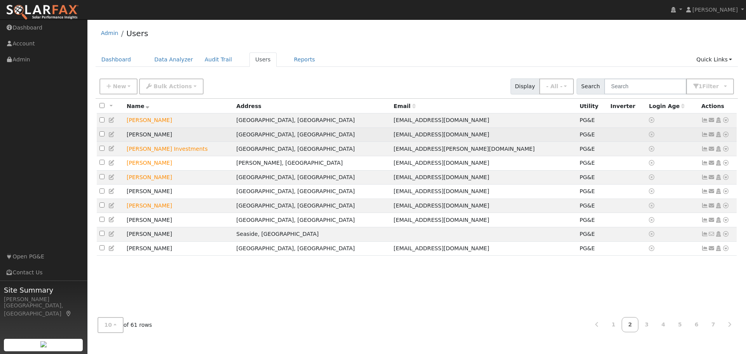
click at [725, 135] on icon at bounding box center [725, 134] width 7 height 5
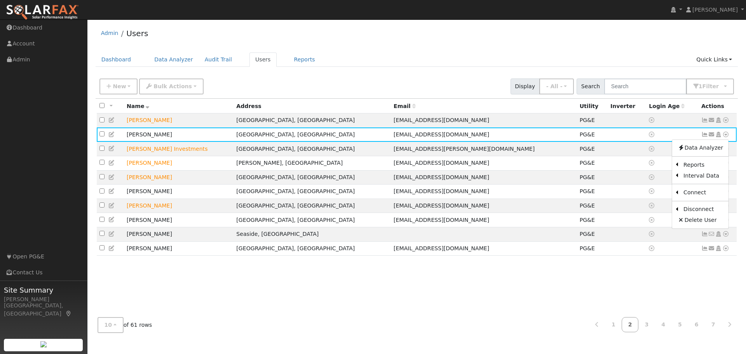
click at [0, 0] on link "Utility" at bounding box center [0, 0] width 0 height 0
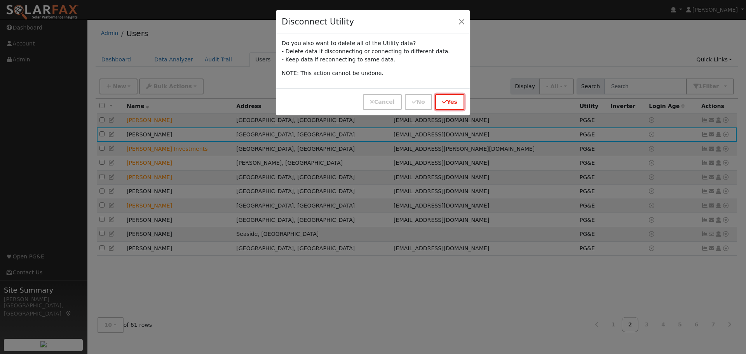
click at [448, 103] on button "Yes" at bounding box center [449, 102] width 29 height 16
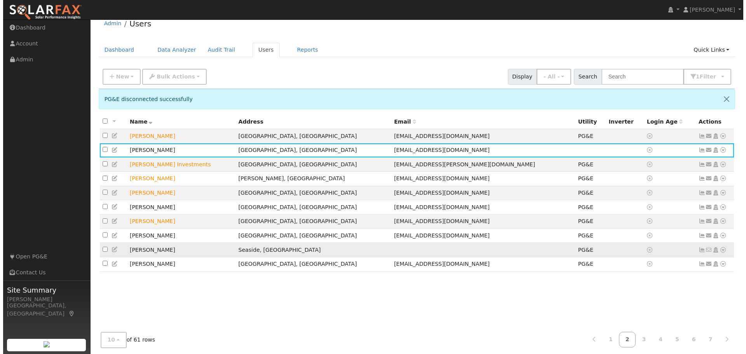
scroll to position [14, 0]
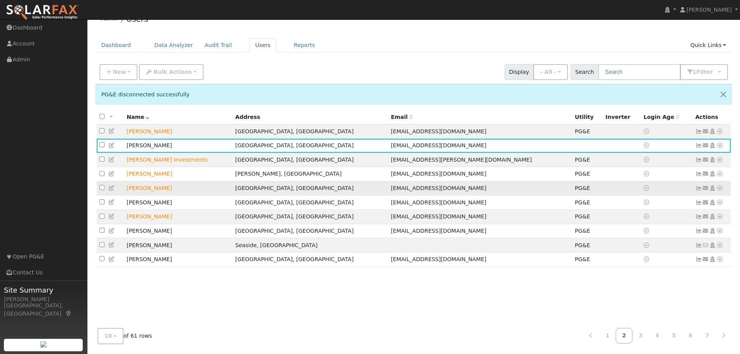
click at [720, 189] on icon at bounding box center [719, 187] width 7 height 5
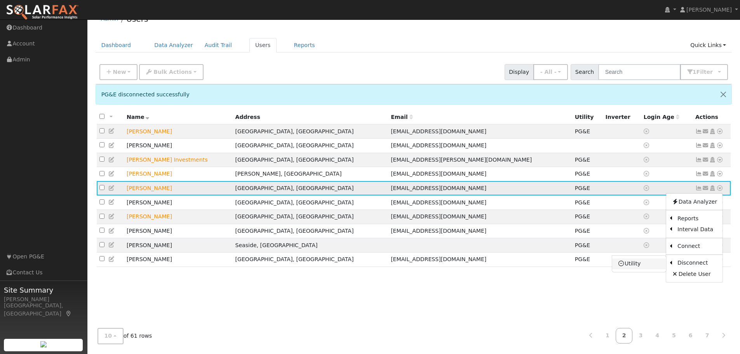
click at [652, 265] on link "Utility" at bounding box center [639, 263] width 54 height 11
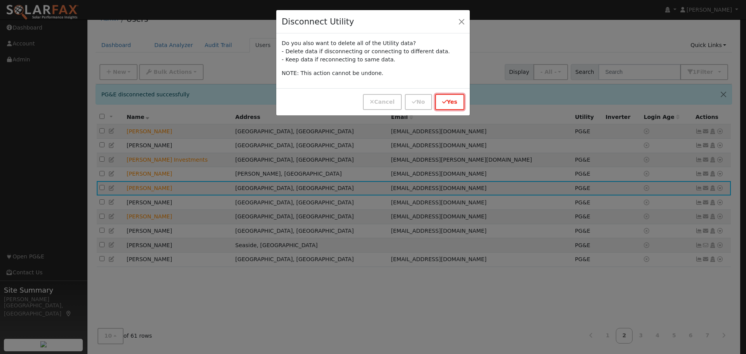
click at [442, 98] on button "Yes" at bounding box center [449, 102] width 29 height 16
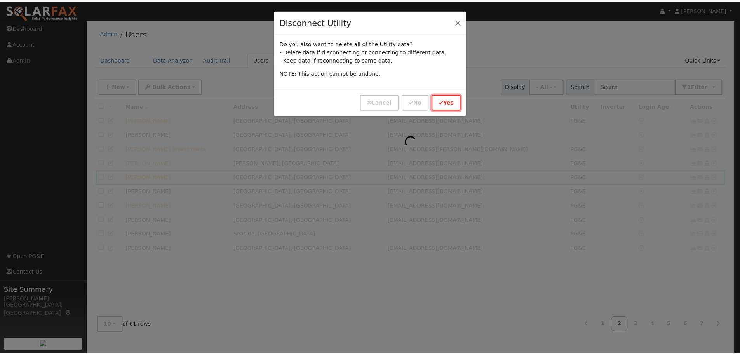
scroll to position [0, 0]
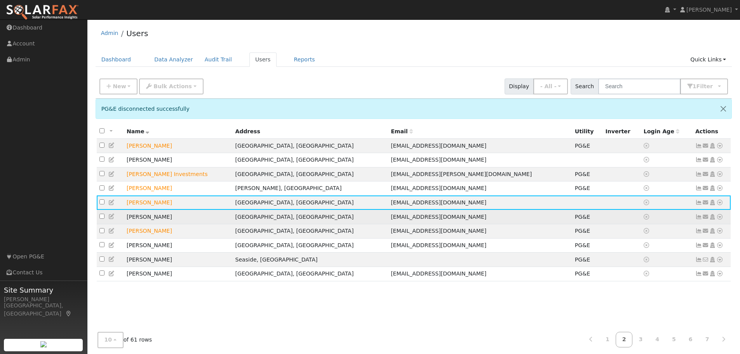
click at [720, 219] on icon at bounding box center [719, 216] width 7 height 5
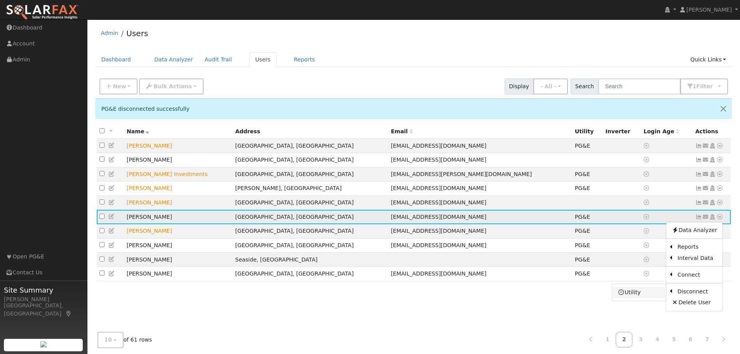
click at [653, 298] on link "Utility" at bounding box center [639, 292] width 54 height 11
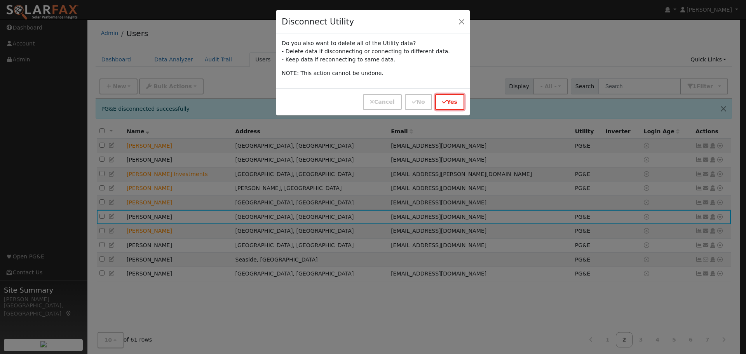
click at [449, 99] on button "Yes" at bounding box center [449, 102] width 29 height 16
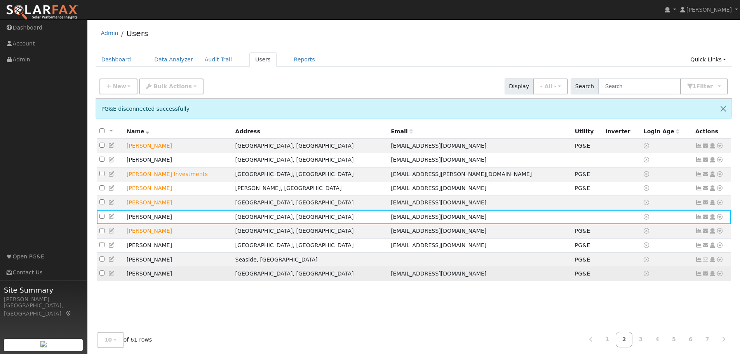
click at [719, 276] on icon at bounding box center [719, 273] width 7 height 5
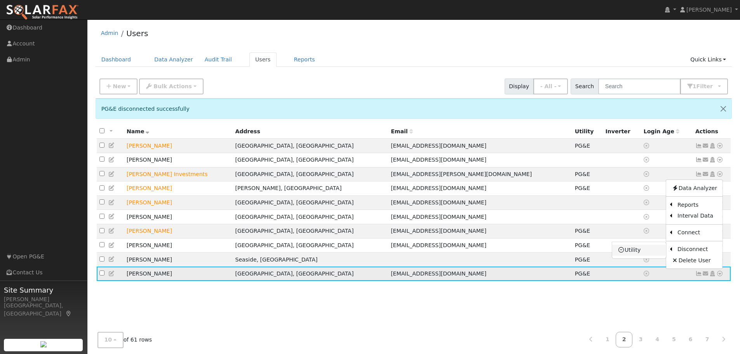
click at [638, 256] on link "Utility" at bounding box center [639, 250] width 54 height 11
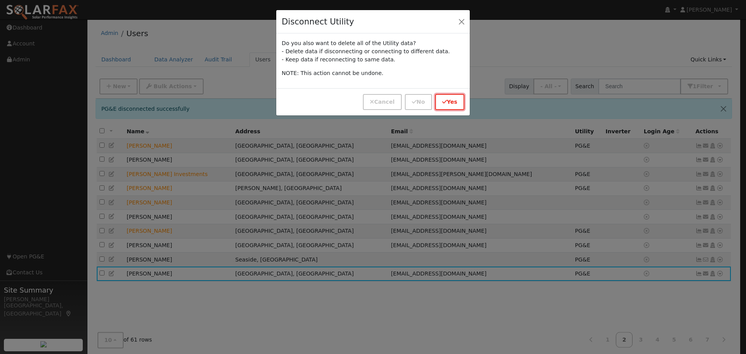
click at [457, 101] on button "Yes" at bounding box center [449, 102] width 29 height 16
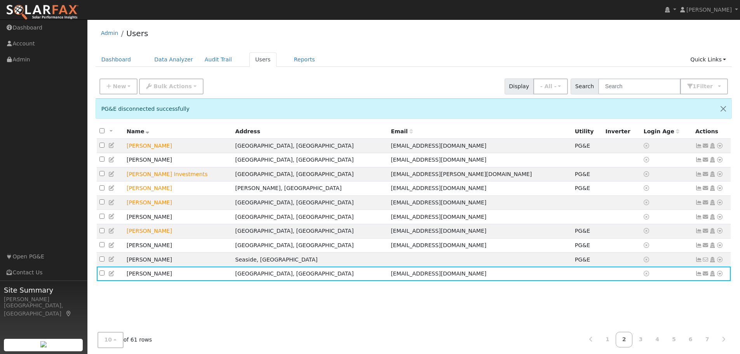
click at [648, 343] on link "3" at bounding box center [640, 339] width 17 height 15
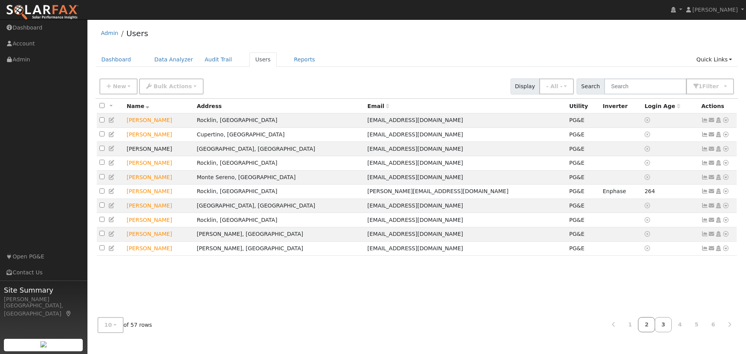
click at [652, 325] on link "2" at bounding box center [646, 324] width 17 height 15
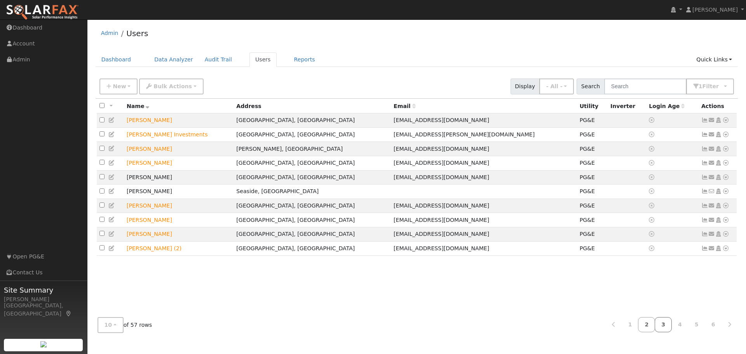
click at [663, 322] on link "3" at bounding box center [662, 324] width 17 height 15
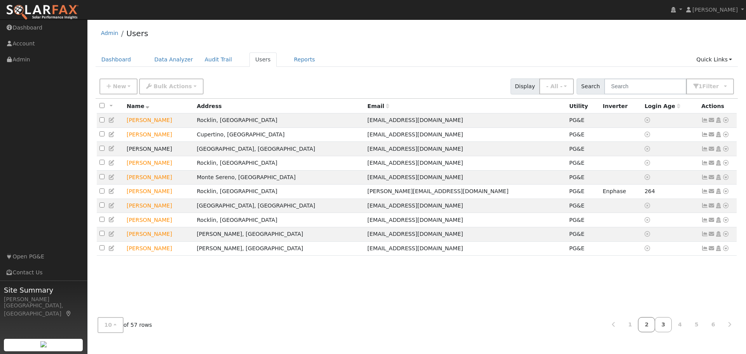
click at [655, 322] on link "2" at bounding box center [646, 324] width 17 height 15
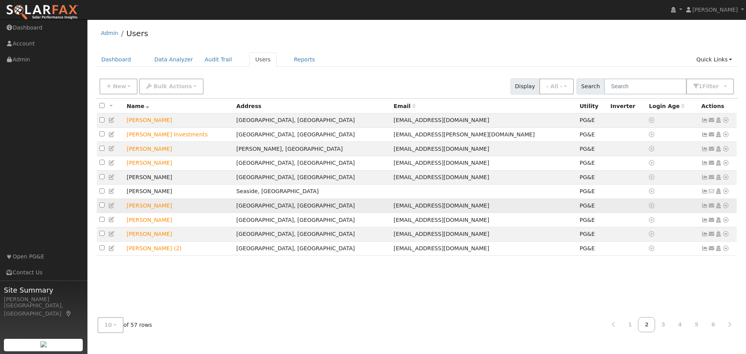
click at [728, 208] on icon at bounding box center [725, 205] width 7 height 5
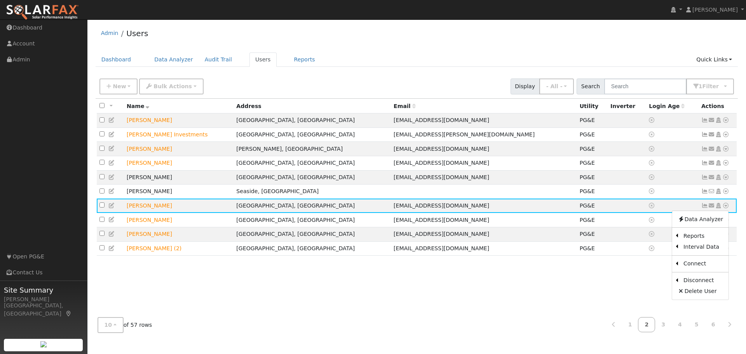
click at [0, 0] on link "Utility" at bounding box center [0, 0] width 0 height 0
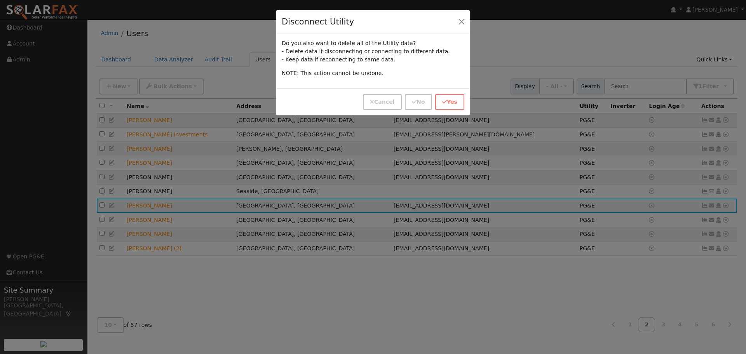
drag, startPoint x: 662, startPoint y: 286, endPoint x: 482, endPoint y: 284, distance: 180.2
click at [482, 284] on div "Disconnect Utility Do you also want to delete all of the Utility data? - Delete…" at bounding box center [373, 177] width 746 height 354
click at [449, 98] on button "Yes" at bounding box center [449, 102] width 29 height 16
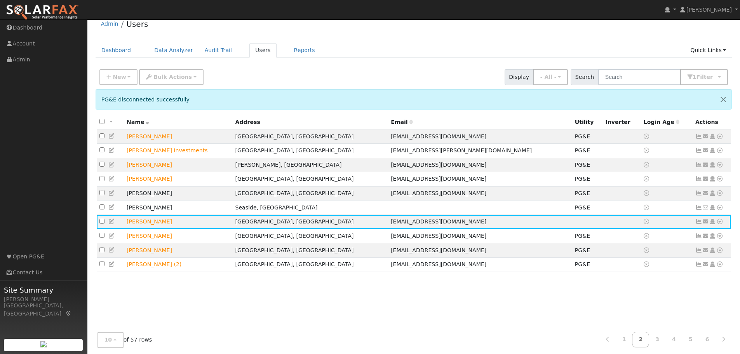
scroll to position [14, 0]
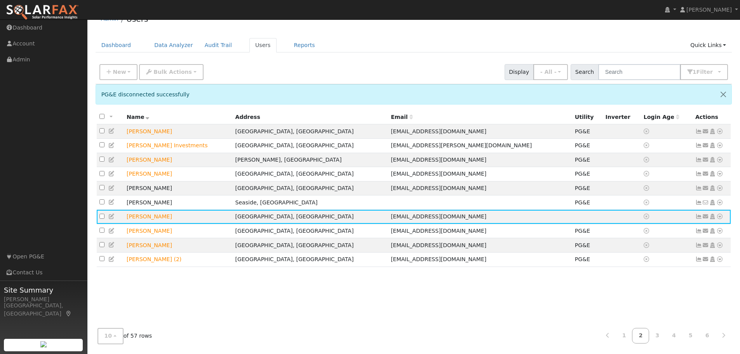
click at [661, 336] on link "3" at bounding box center [657, 335] width 17 height 15
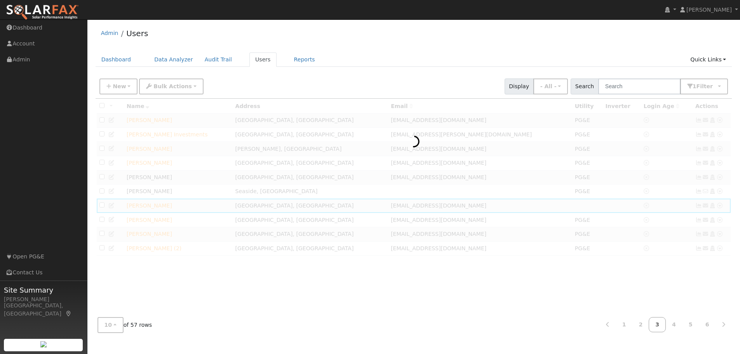
scroll to position [0, 0]
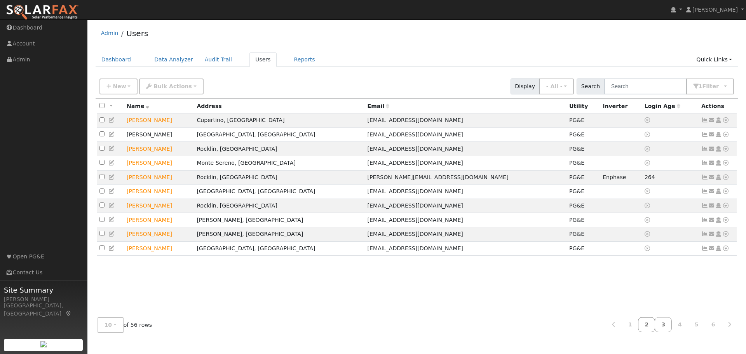
click at [652, 325] on link "2" at bounding box center [646, 324] width 17 height 15
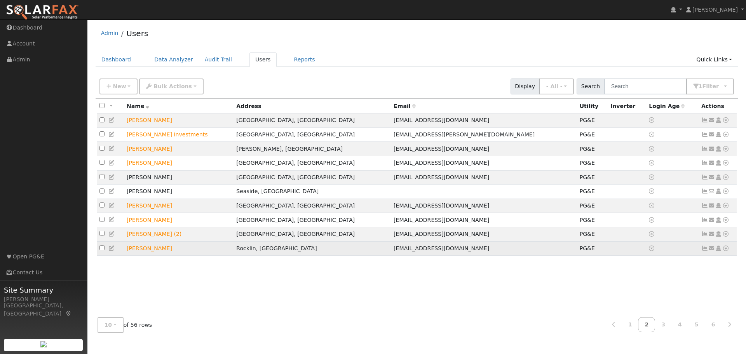
click at [724, 251] on icon at bounding box center [725, 247] width 7 height 5
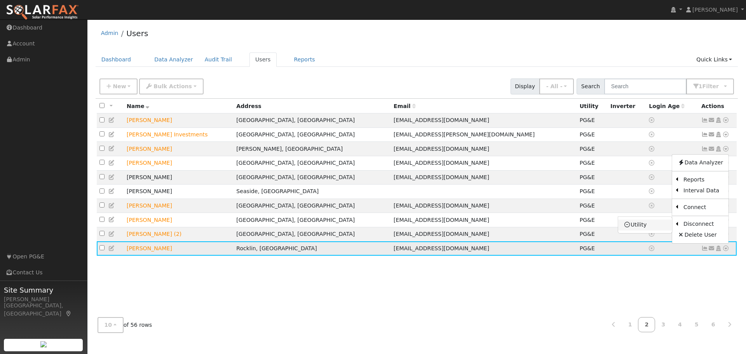
click at [652, 229] on link "Utility" at bounding box center [645, 224] width 54 height 11
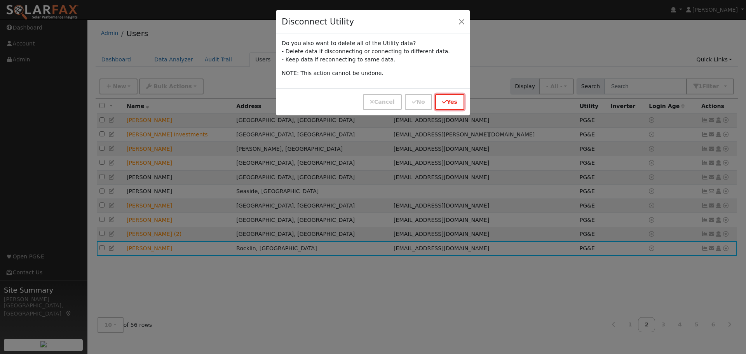
click at [455, 104] on button "Yes" at bounding box center [449, 102] width 29 height 16
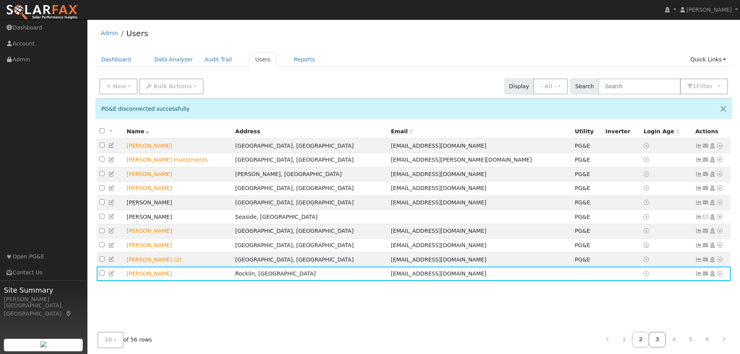
click at [659, 341] on link "3" at bounding box center [657, 339] width 17 height 15
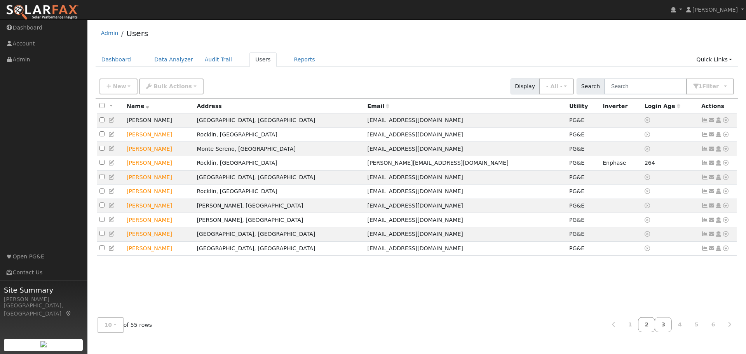
click at [650, 325] on link "2" at bounding box center [646, 324] width 17 height 15
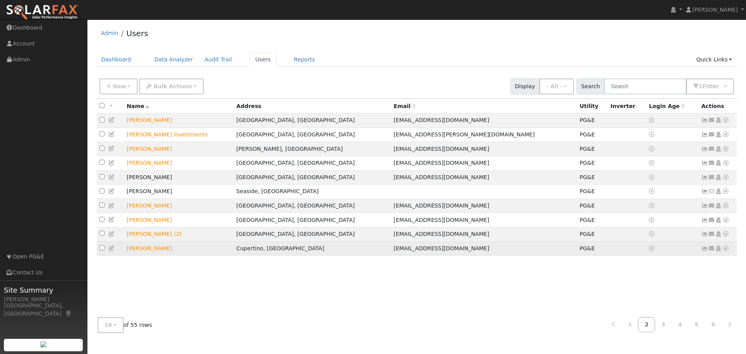
click at [724, 251] on icon at bounding box center [725, 247] width 7 height 5
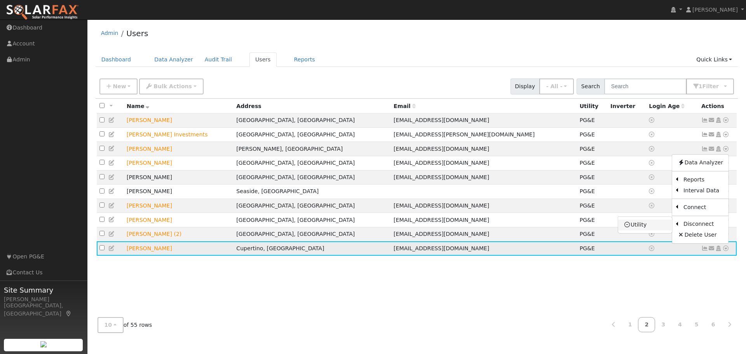
click at [654, 230] on link "Utility" at bounding box center [645, 224] width 54 height 11
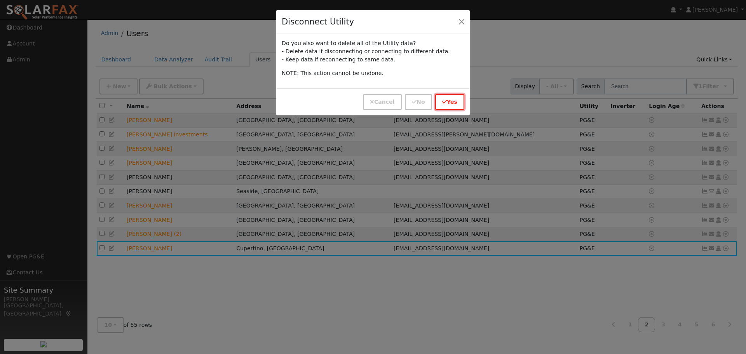
click at [450, 97] on button "Yes" at bounding box center [449, 102] width 29 height 16
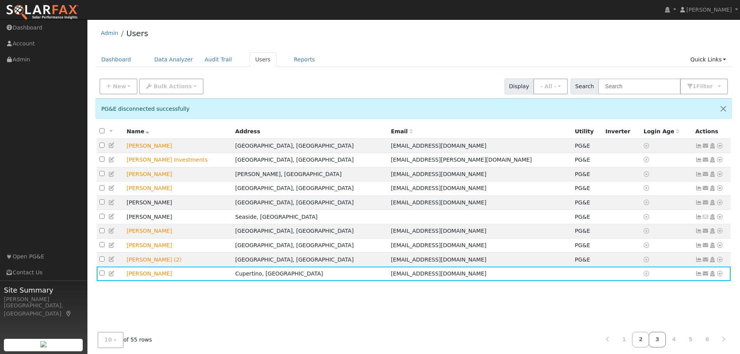
click at [661, 341] on link "3" at bounding box center [657, 339] width 17 height 15
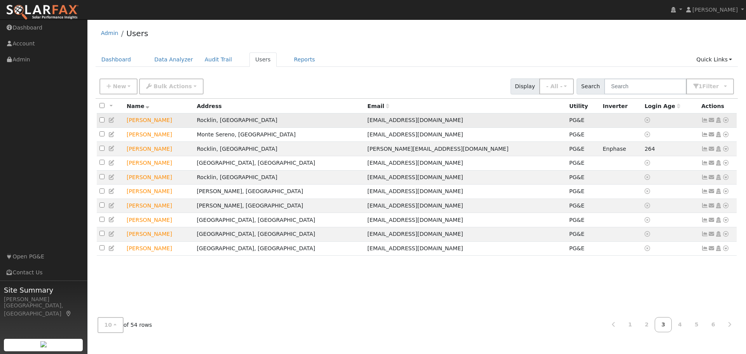
click at [725, 121] on icon at bounding box center [725, 119] width 7 height 5
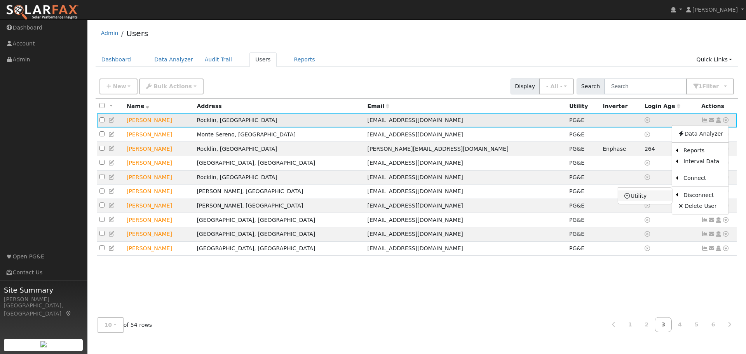
click at [666, 198] on link "Utility" at bounding box center [645, 195] width 54 height 11
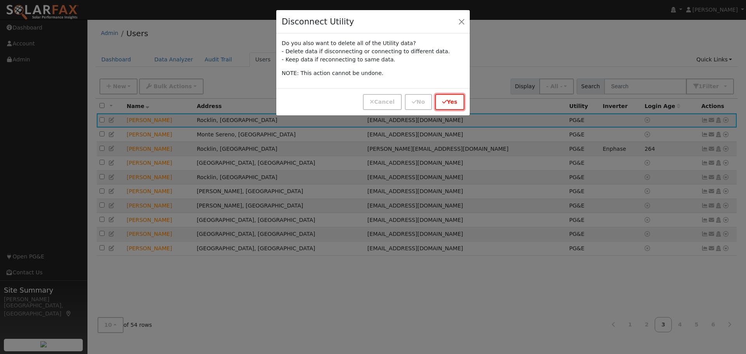
click at [459, 105] on button "Yes" at bounding box center [449, 102] width 29 height 16
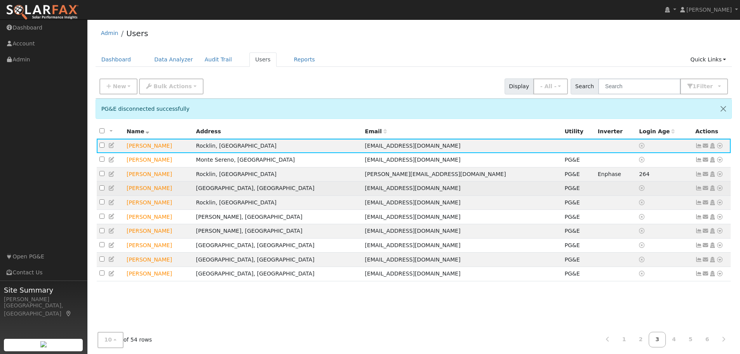
click at [720, 191] on icon at bounding box center [719, 187] width 7 height 5
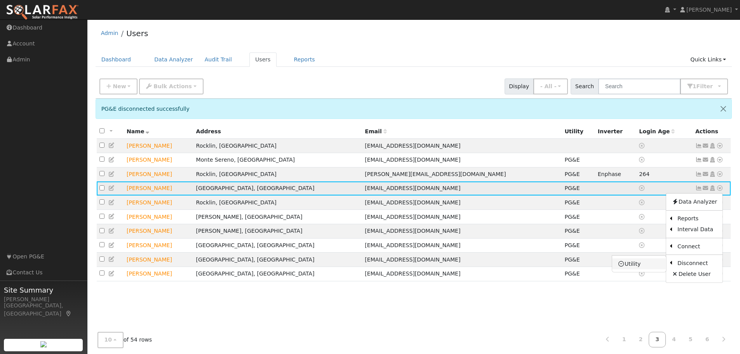
click at [645, 269] on link "Utility" at bounding box center [639, 263] width 54 height 11
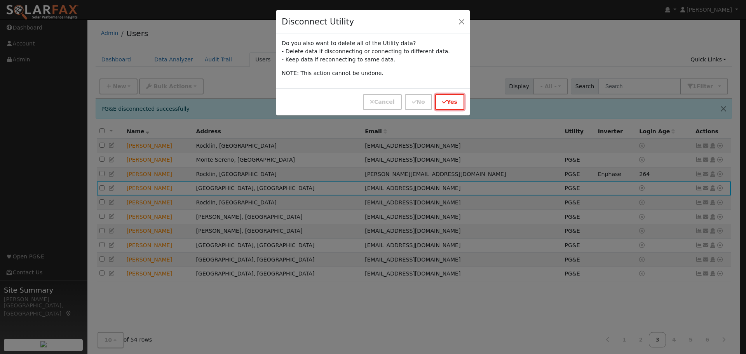
click at [447, 100] on icon "button" at bounding box center [444, 101] width 5 height 5
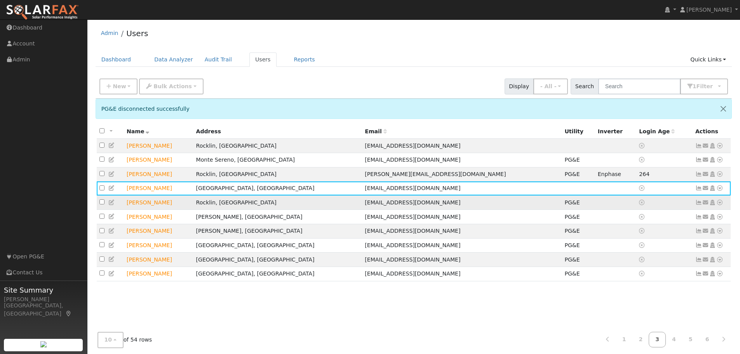
click at [719, 205] on icon at bounding box center [719, 202] width 7 height 5
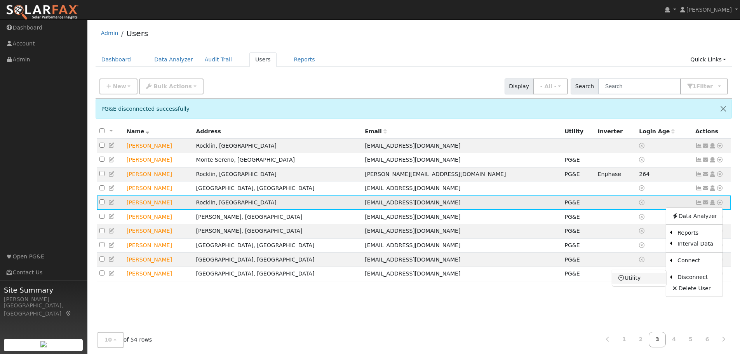
click at [642, 279] on link "Utility" at bounding box center [639, 278] width 54 height 11
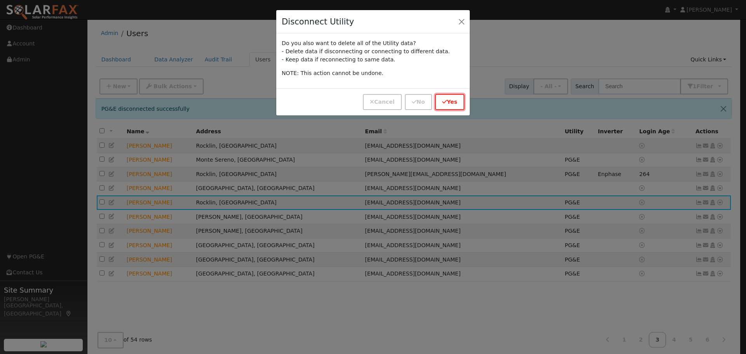
click at [446, 104] on icon "button" at bounding box center [444, 101] width 5 height 5
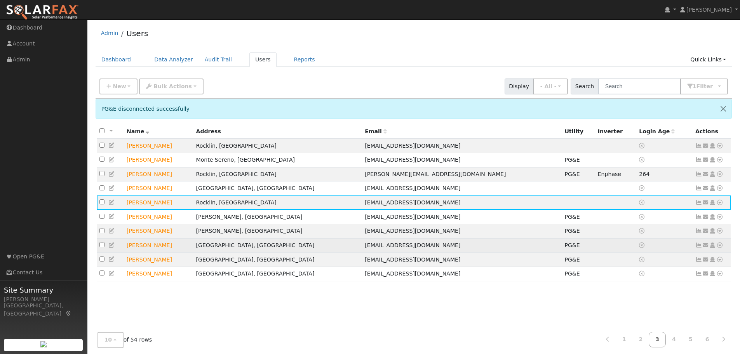
click at [718, 248] on icon at bounding box center [719, 244] width 7 height 5
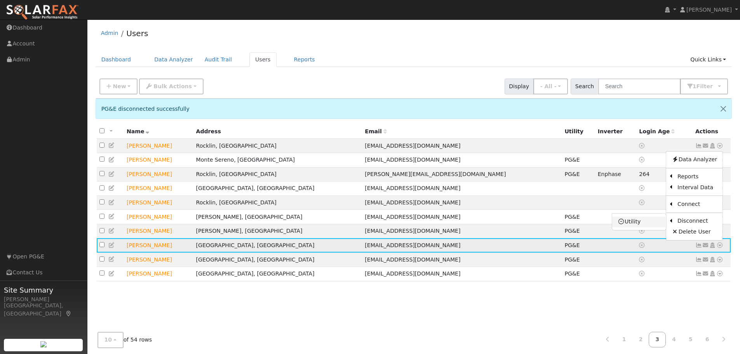
click at [635, 227] on link "Utility" at bounding box center [639, 221] width 54 height 11
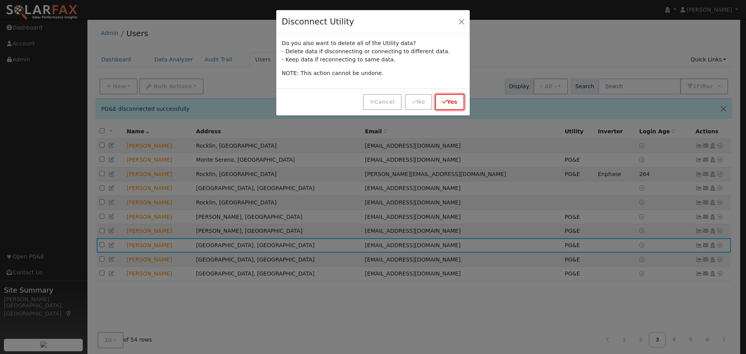
click at [439, 101] on button "Yes" at bounding box center [449, 102] width 29 height 16
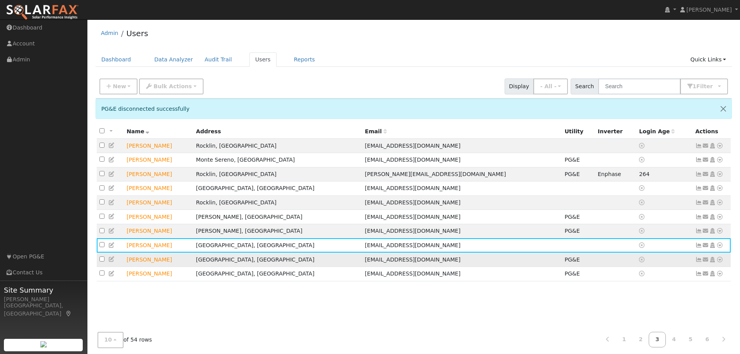
click at [720, 262] on icon at bounding box center [719, 259] width 7 height 5
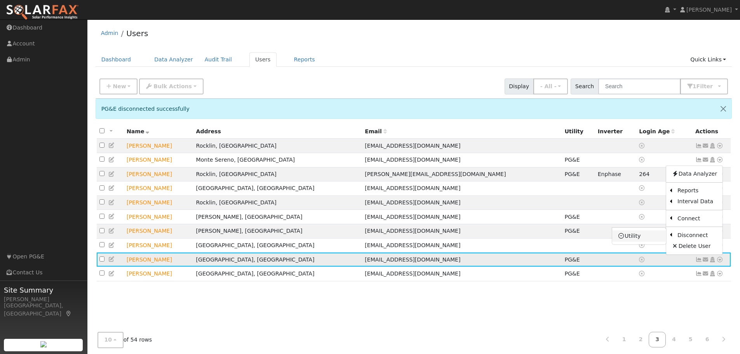
click at [640, 241] on link "Utility" at bounding box center [639, 235] width 54 height 11
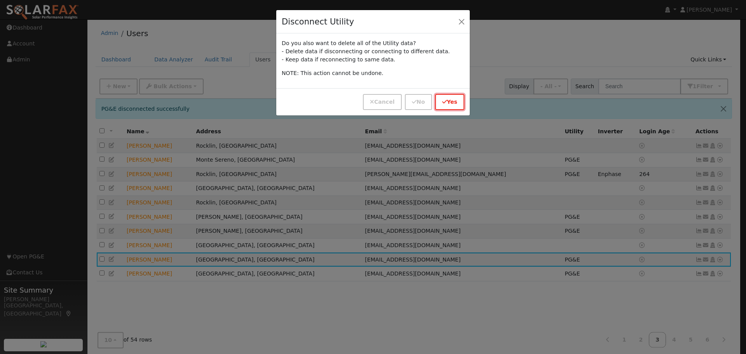
click at [444, 94] on button "Yes" at bounding box center [449, 102] width 29 height 16
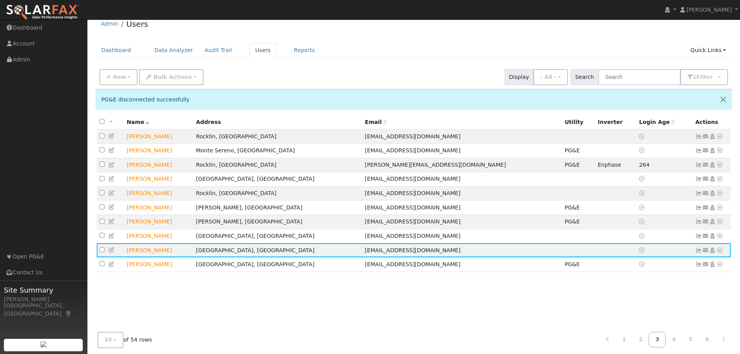
scroll to position [14, 0]
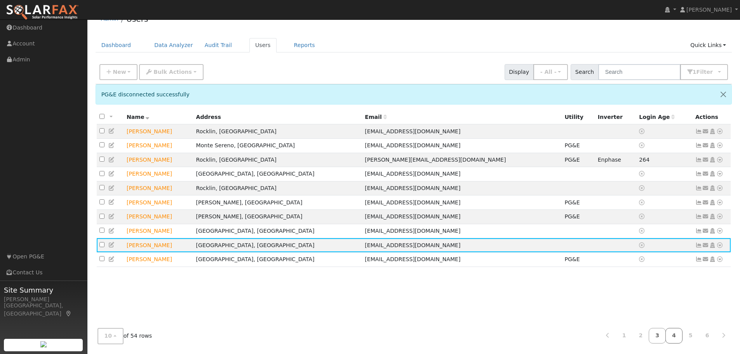
click at [677, 336] on link "4" at bounding box center [673, 335] width 17 height 15
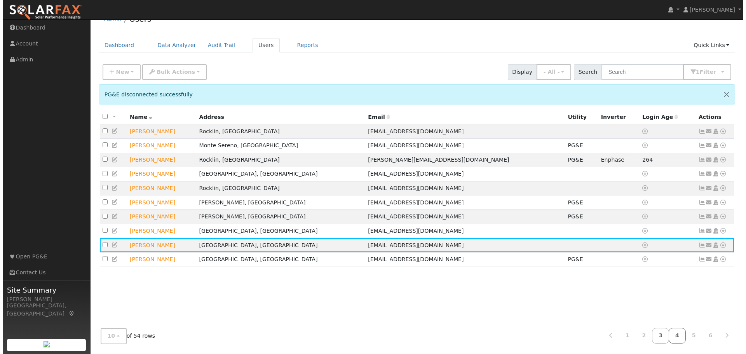
scroll to position [0, 0]
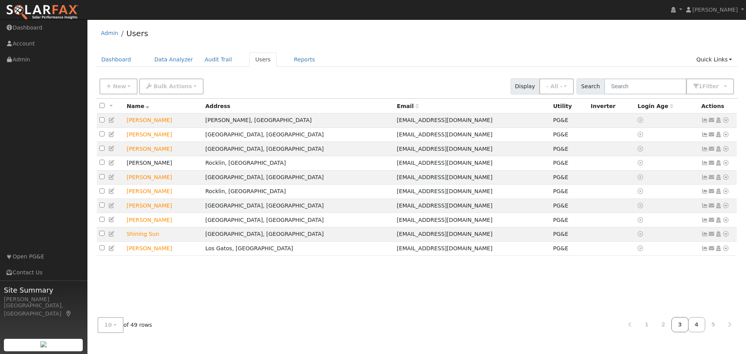
click at [687, 322] on link "3" at bounding box center [679, 324] width 17 height 15
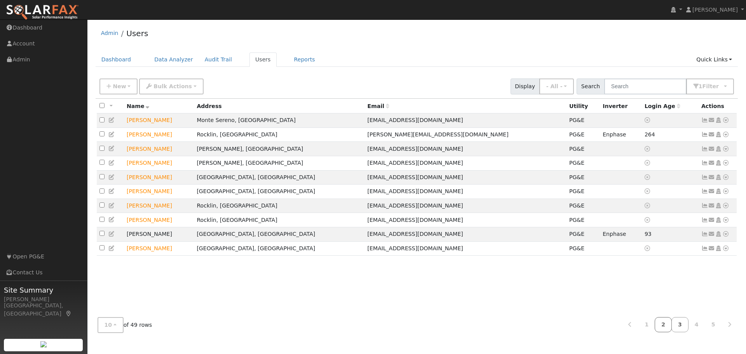
click at [666, 326] on link "2" at bounding box center [662, 324] width 17 height 15
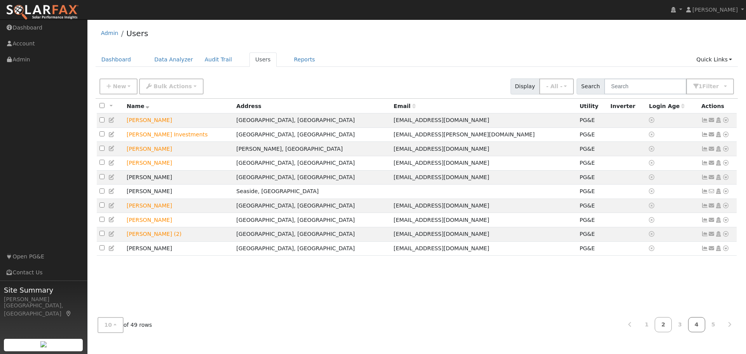
click at [698, 320] on link "4" at bounding box center [696, 324] width 17 height 15
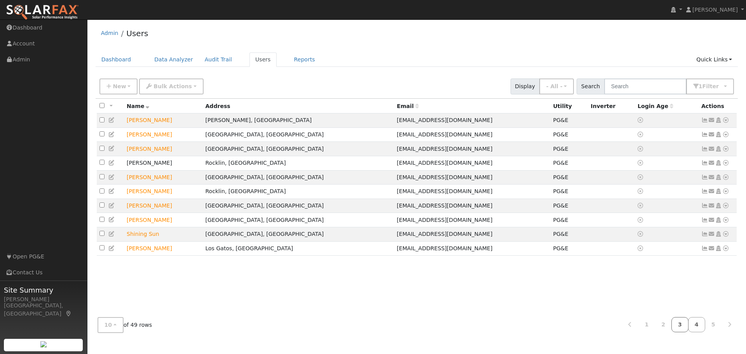
click at [679, 324] on link "3" at bounding box center [679, 324] width 17 height 15
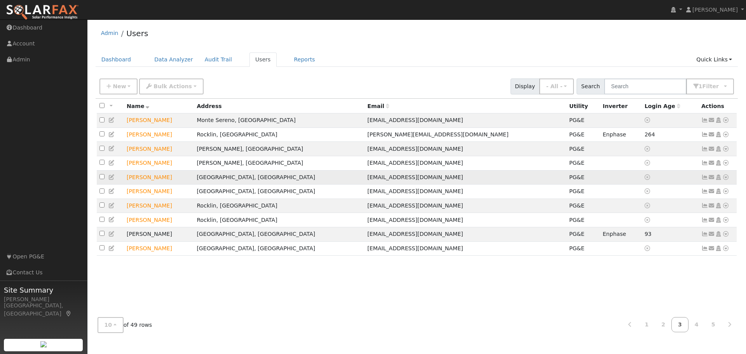
click at [724, 178] on icon at bounding box center [725, 176] width 7 height 5
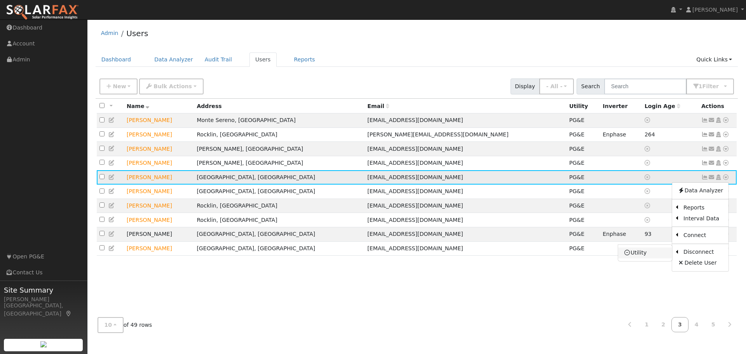
click at [651, 256] on link "Utility" at bounding box center [645, 252] width 54 height 11
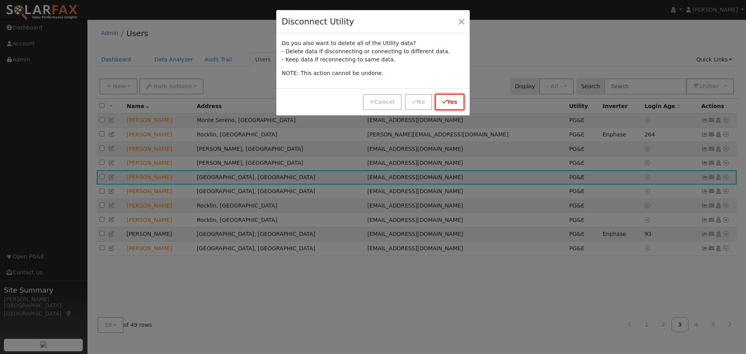
click at [455, 101] on button "Yes" at bounding box center [449, 102] width 29 height 16
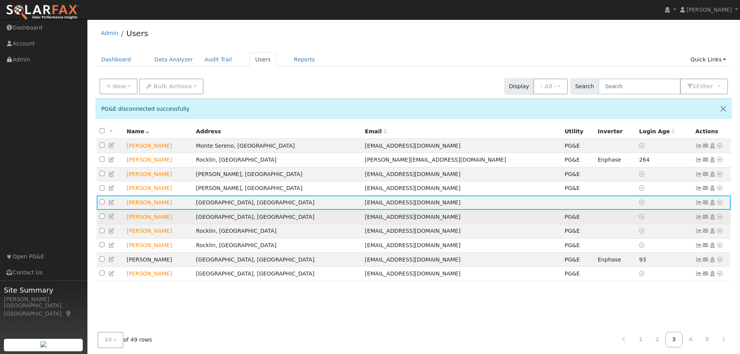
click at [721, 219] on icon at bounding box center [719, 216] width 7 height 5
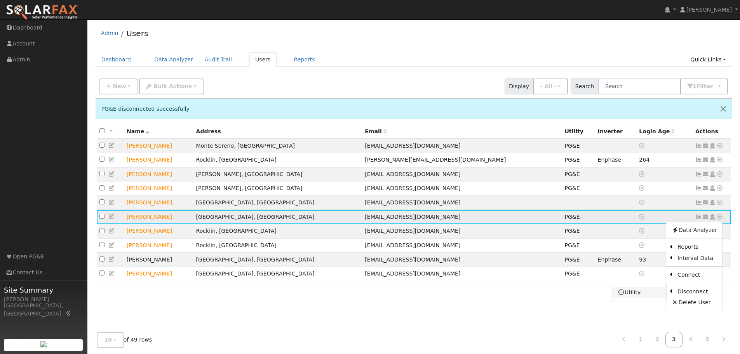
click at [649, 296] on link "Utility" at bounding box center [639, 292] width 54 height 11
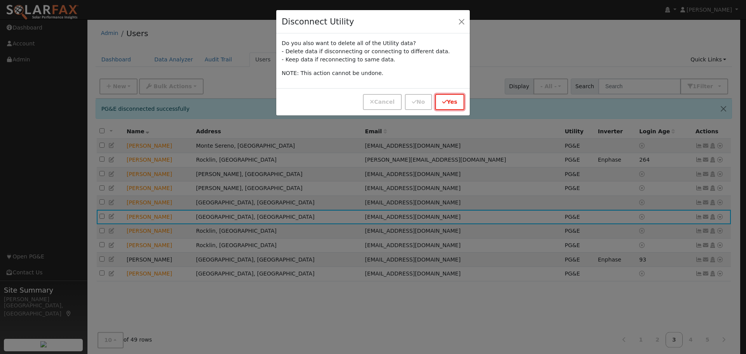
click at [442, 102] on button "Yes" at bounding box center [449, 102] width 29 height 16
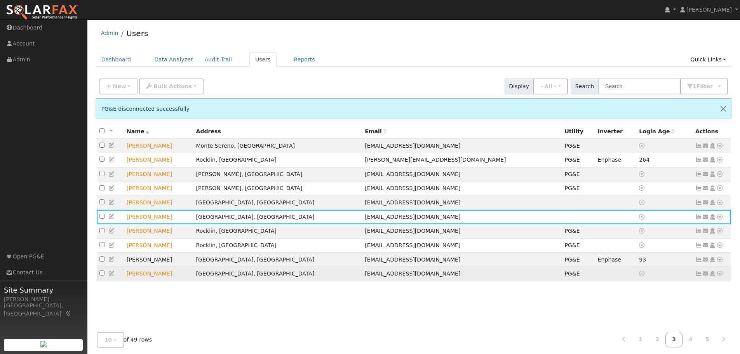
click at [720, 276] on icon at bounding box center [719, 273] width 7 height 5
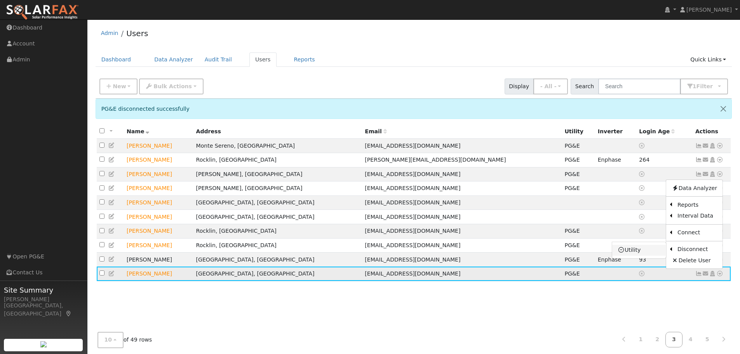
click at [651, 254] on link "Utility" at bounding box center [639, 250] width 54 height 11
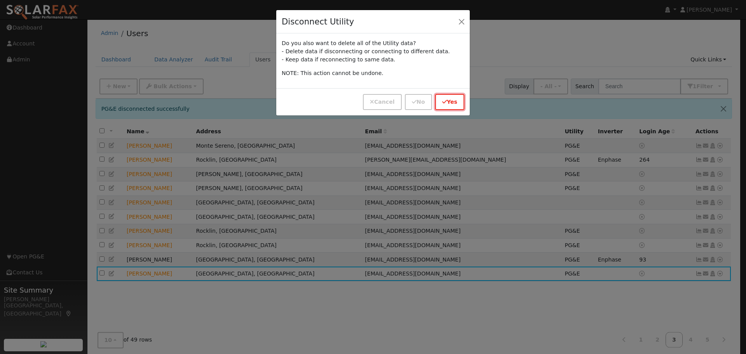
click at [449, 104] on button "Yes" at bounding box center [449, 102] width 29 height 16
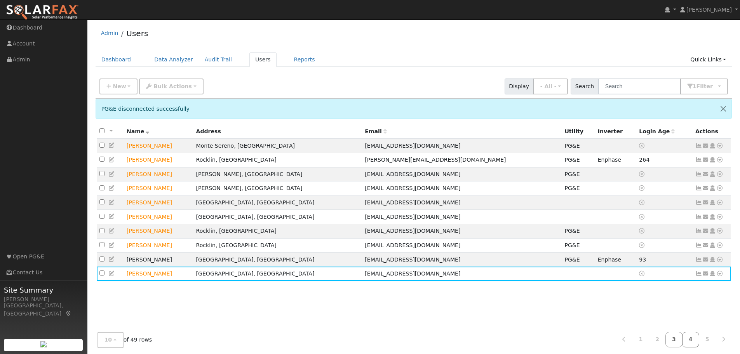
click at [697, 337] on link "4" at bounding box center [690, 339] width 17 height 15
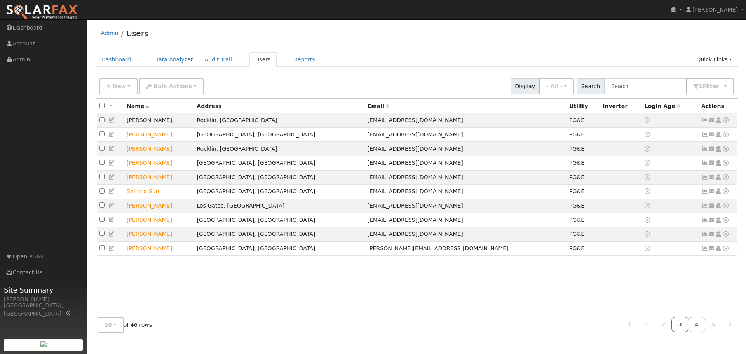
click at [687, 327] on link "3" at bounding box center [679, 324] width 17 height 15
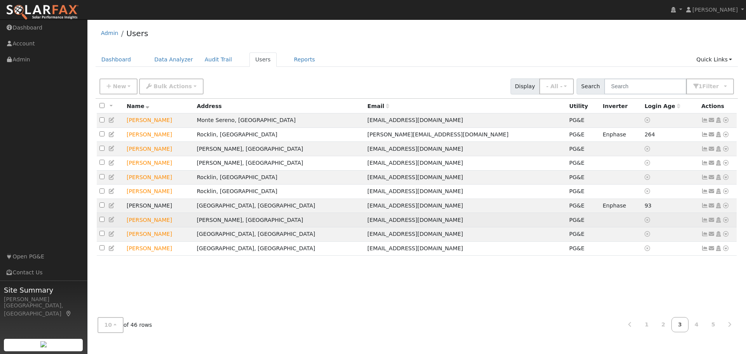
click at [722, 224] on div "Data Analyzer Reports Scenario Health Check Energy Audit Account Timeline User …" at bounding box center [725, 220] width 7 height 8
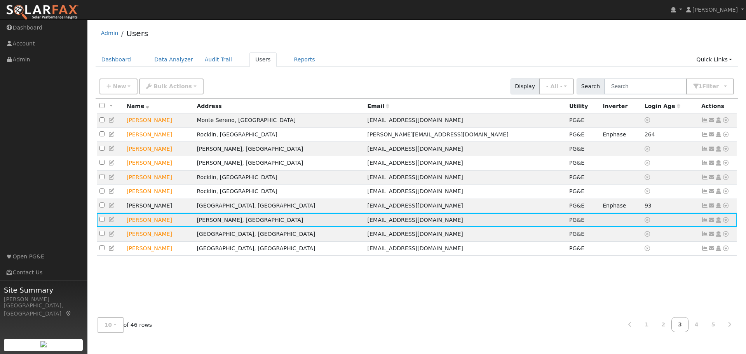
click at [722, 223] on icon at bounding box center [725, 219] width 7 height 5
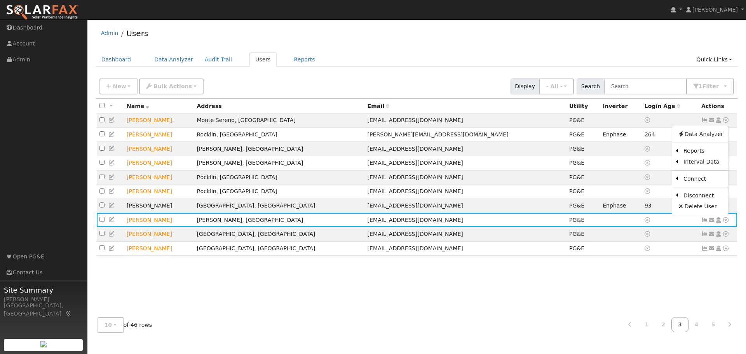
click at [0, 0] on link "Utility" at bounding box center [0, 0] width 0 height 0
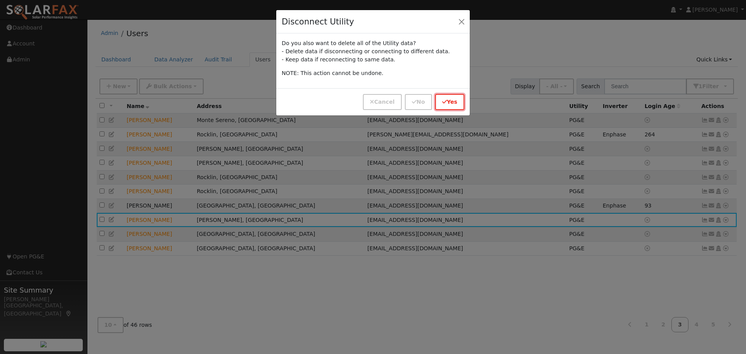
click at [439, 101] on button "Yes" at bounding box center [449, 102] width 29 height 16
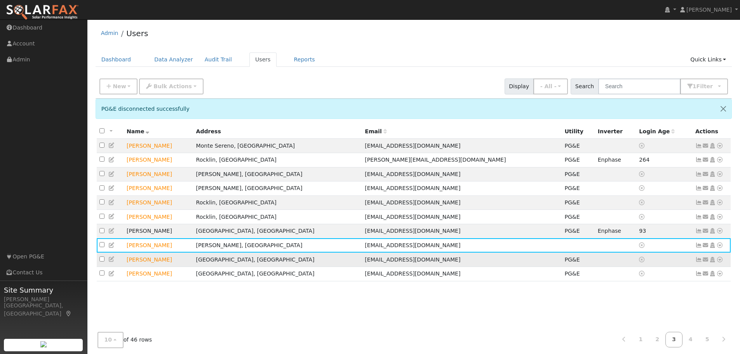
click at [719, 262] on icon at bounding box center [719, 259] width 7 height 5
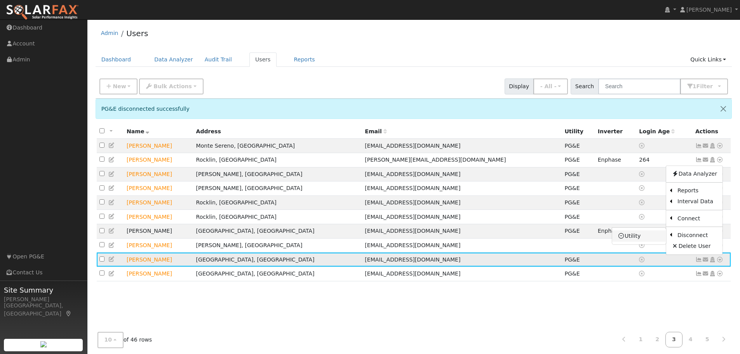
click at [639, 238] on link "Utility" at bounding box center [639, 235] width 54 height 11
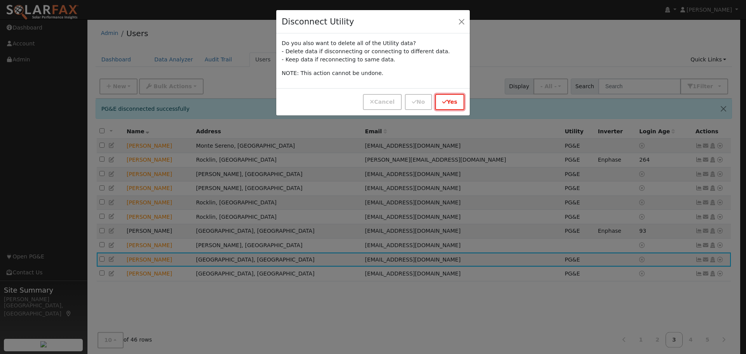
click at [447, 99] on button "Yes" at bounding box center [449, 102] width 29 height 16
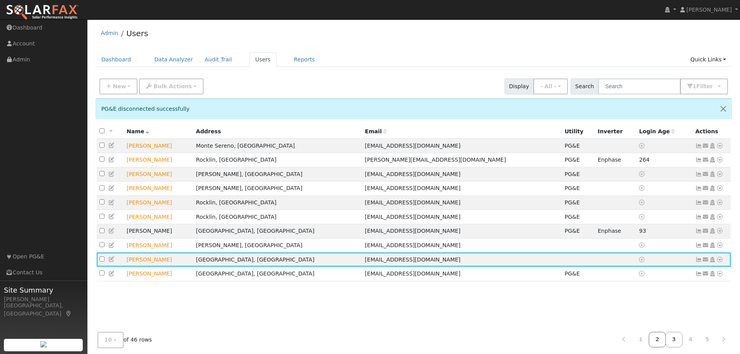
click at [665, 338] on link "2" at bounding box center [657, 339] width 17 height 15
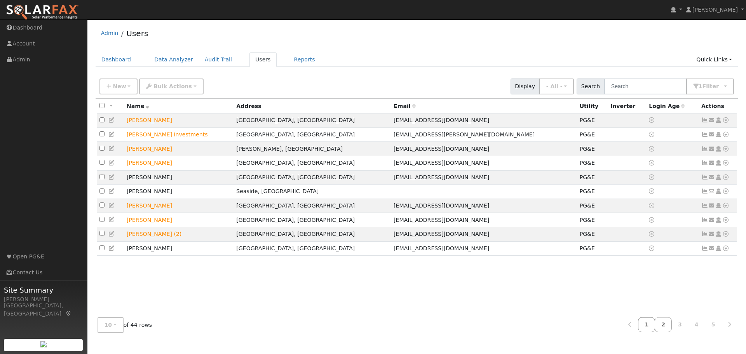
click at [654, 325] on link "1" at bounding box center [646, 324] width 17 height 15
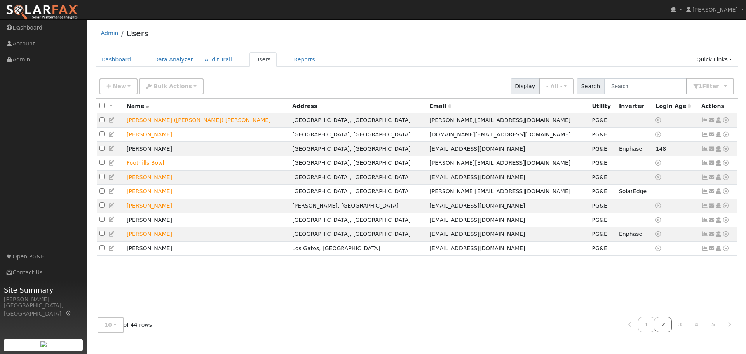
click at [669, 327] on link "2" at bounding box center [662, 324] width 17 height 15
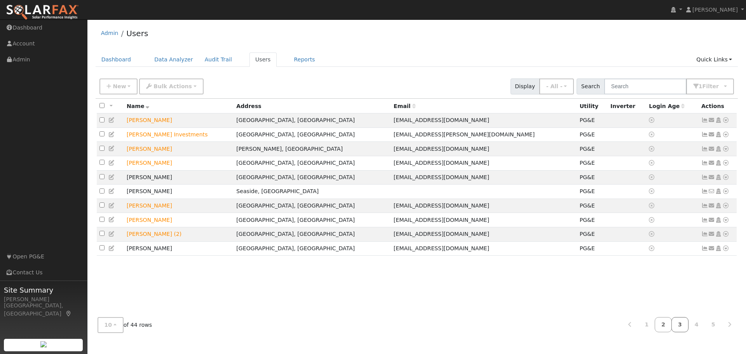
click at [682, 328] on link "3" at bounding box center [679, 324] width 17 height 15
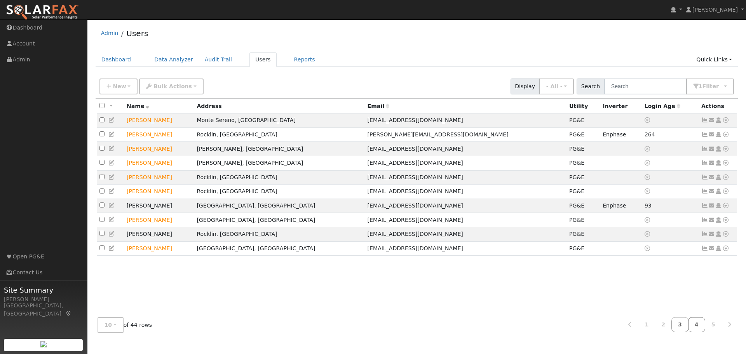
click at [693, 324] on link "4" at bounding box center [696, 324] width 17 height 15
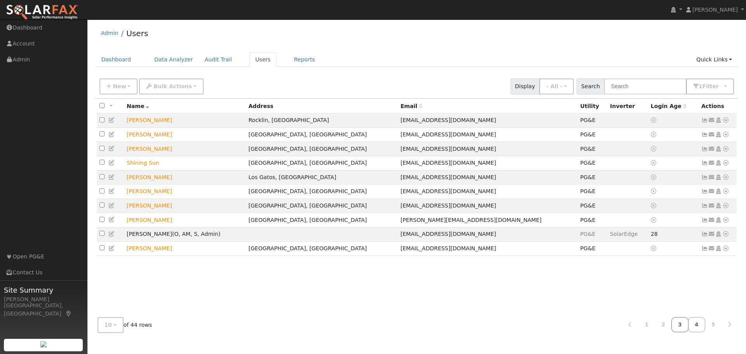
click at [681, 324] on link "3" at bounding box center [679, 324] width 17 height 15
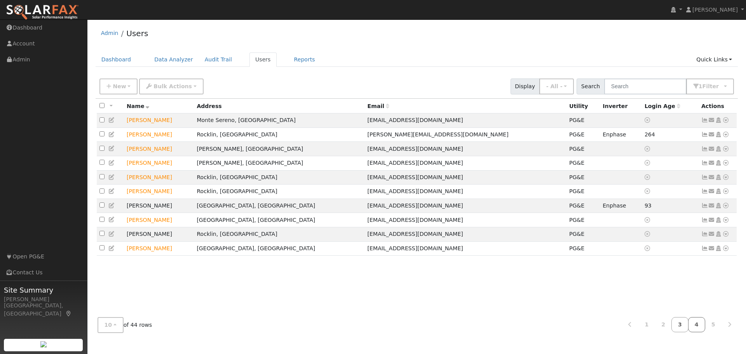
click at [700, 324] on link "4" at bounding box center [696, 324] width 17 height 15
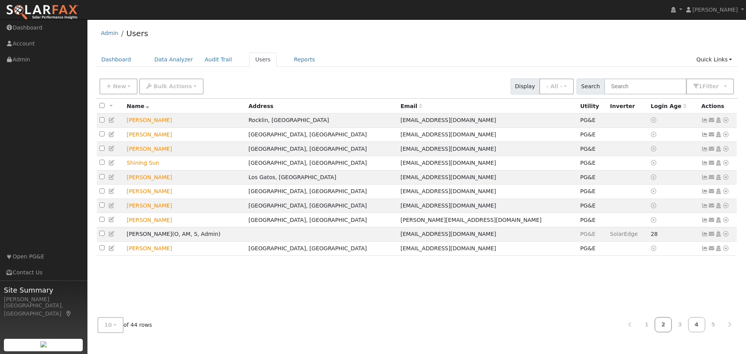
click at [670, 327] on link "2" at bounding box center [662, 324] width 17 height 15
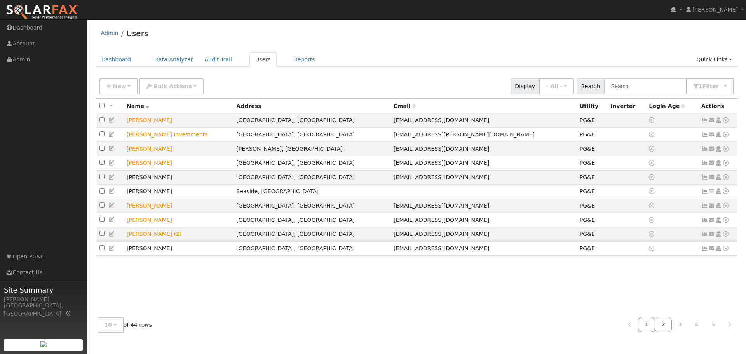
click at [653, 326] on link "1" at bounding box center [646, 324] width 17 height 15
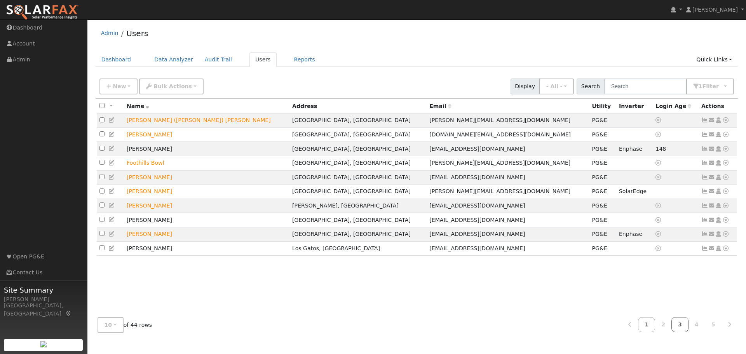
click at [684, 325] on link "3" at bounding box center [679, 324] width 17 height 15
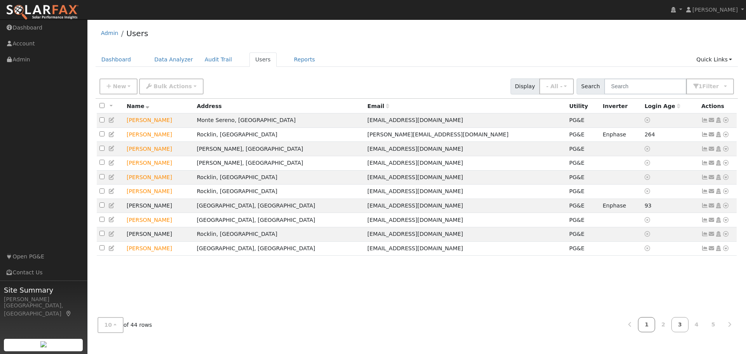
click at [655, 329] on link "1" at bounding box center [646, 324] width 17 height 15
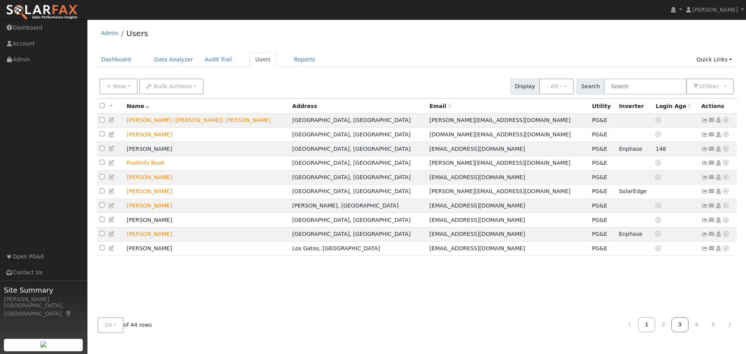
click at [678, 323] on link "3" at bounding box center [679, 324] width 17 height 15
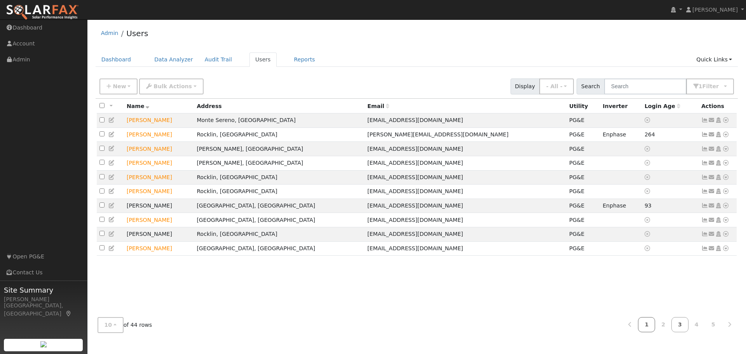
click at [655, 327] on link "1" at bounding box center [646, 324] width 17 height 15
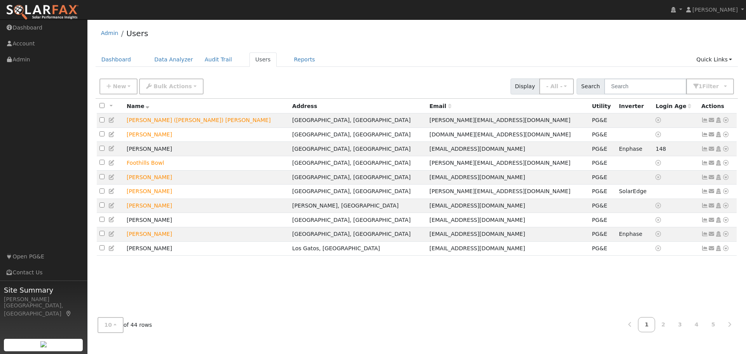
click at [342, 279] on div "All None All on page None on page Name Address Email Utility Inverter Login Age…" at bounding box center [417, 205] width 642 height 212
click at [172, 303] on div "All None All on page None on page Name Address Email Utility Inverter Login Age…" at bounding box center [417, 205] width 642 height 212
